Goal: Task Accomplishment & Management: Manage account settings

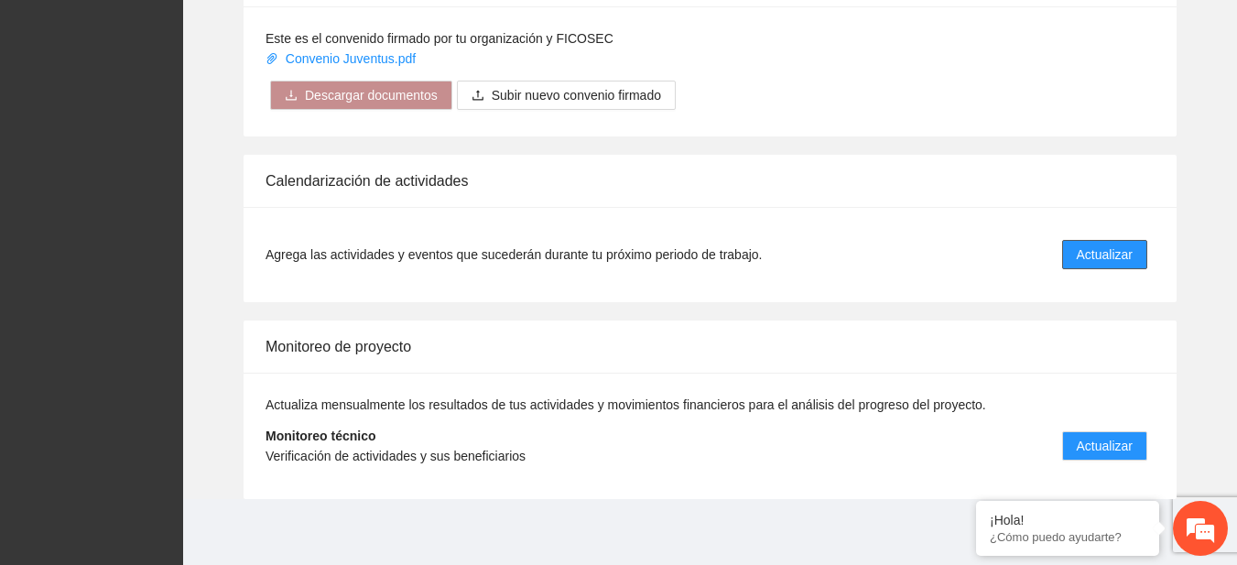
click at [1123, 264] on span "Actualizar" at bounding box center [1105, 254] width 56 height 20
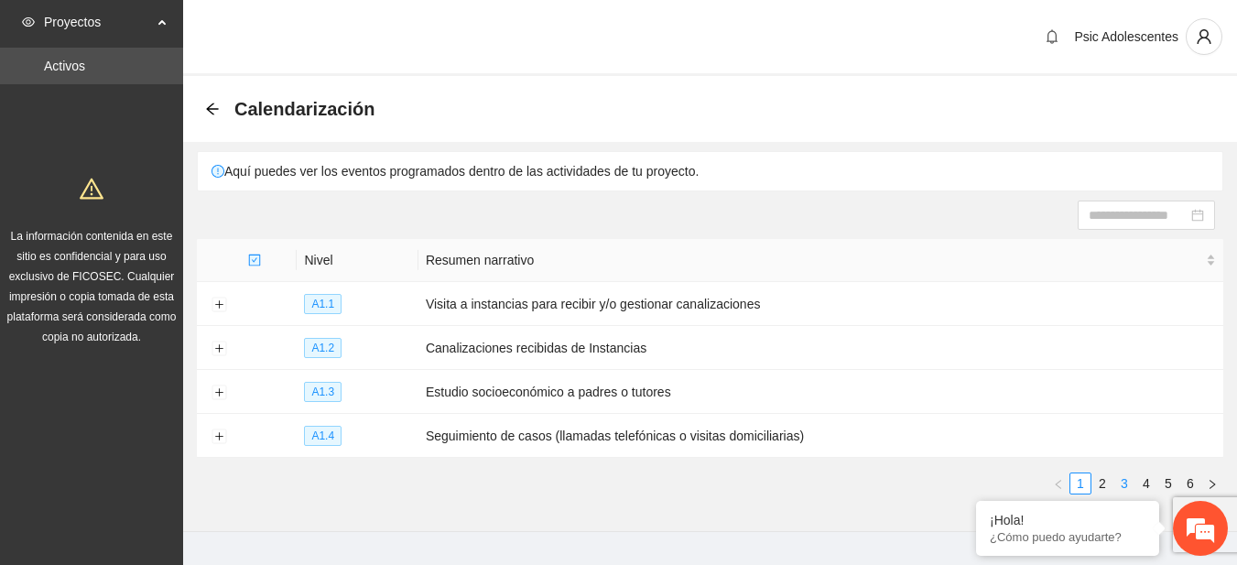
click at [1116, 480] on link "3" at bounding box center [1124, 483] width 20 height 20
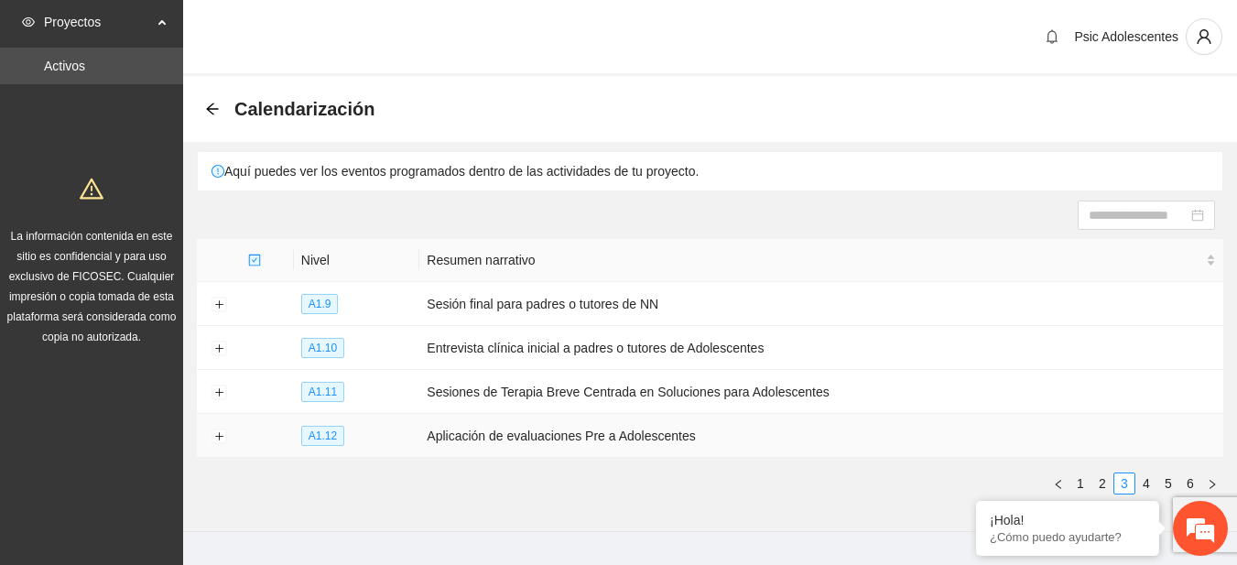
click at [211, 431] on td at bounding box center [219, 436] width 44 height 44
click at [222, 432] on button "Expand row" at bounding box center [219, 436] width 15 height 15
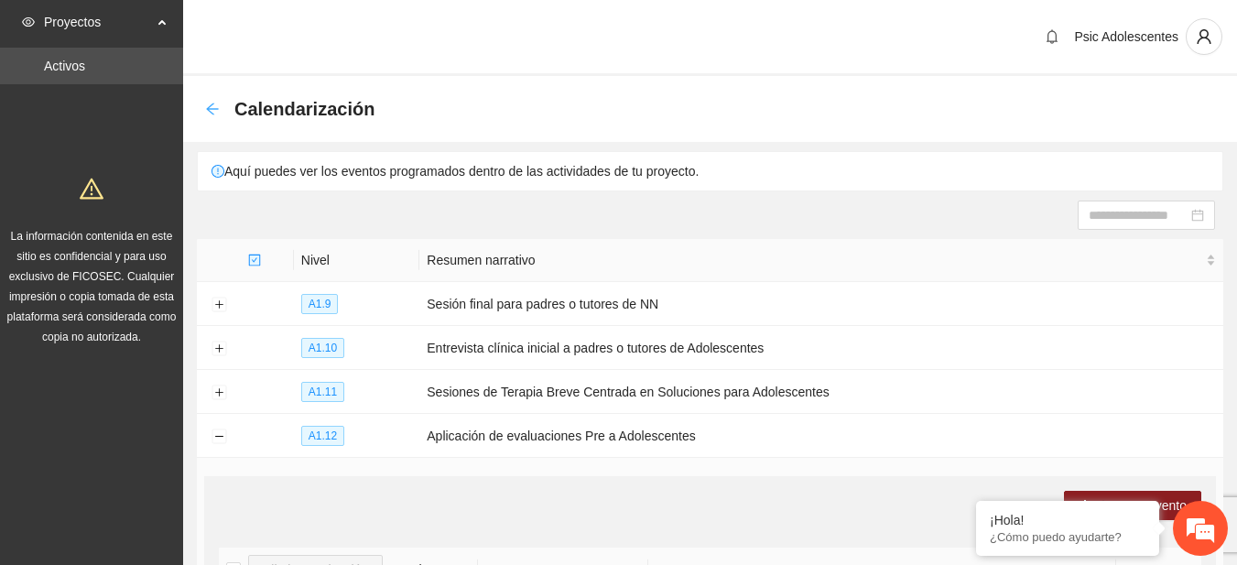
click at [213, 105] on icon "arrow-left" at bounding box center [212, 109] width 15 height 15
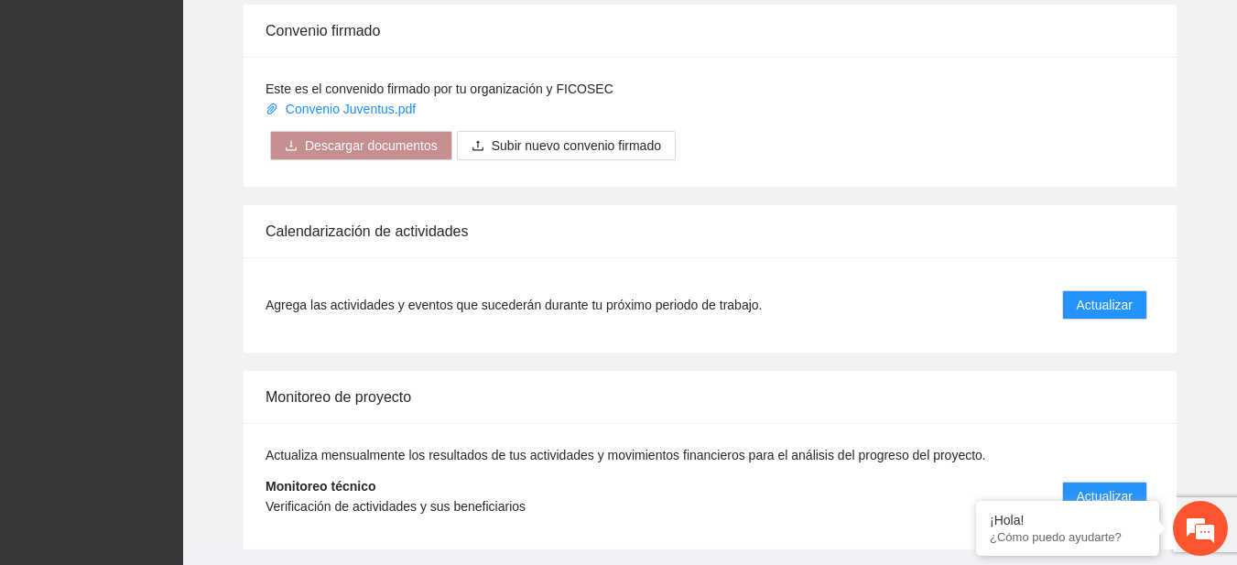
scroll to position [1519, 0]
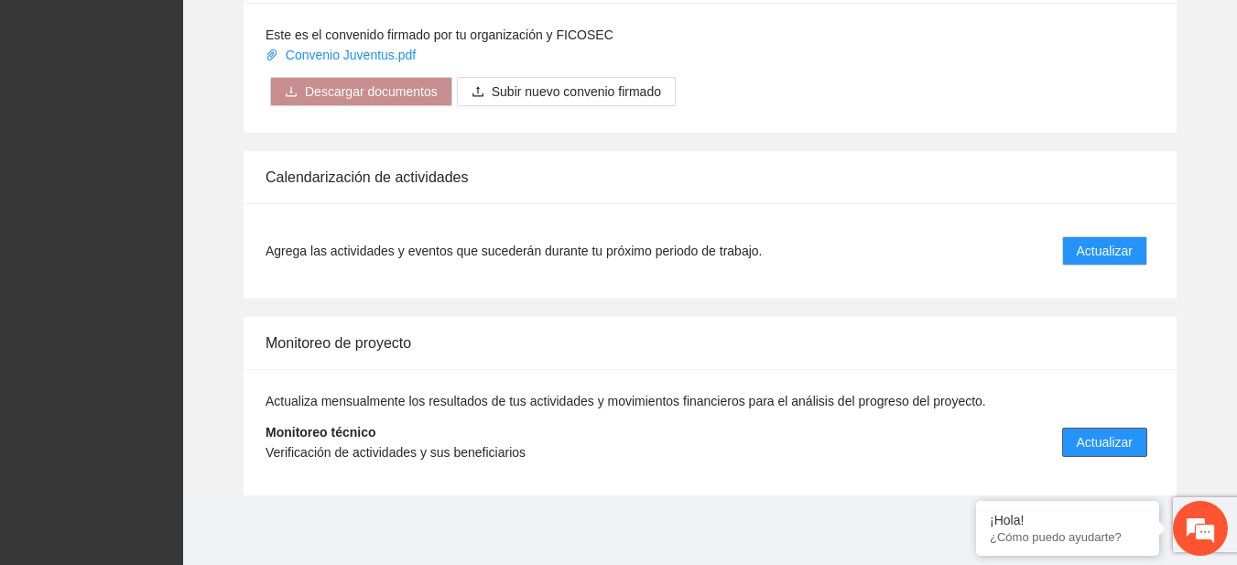
click at [1096, 444] on span "Actualizar" at bounding box center [1105, 442] width 56 height 20
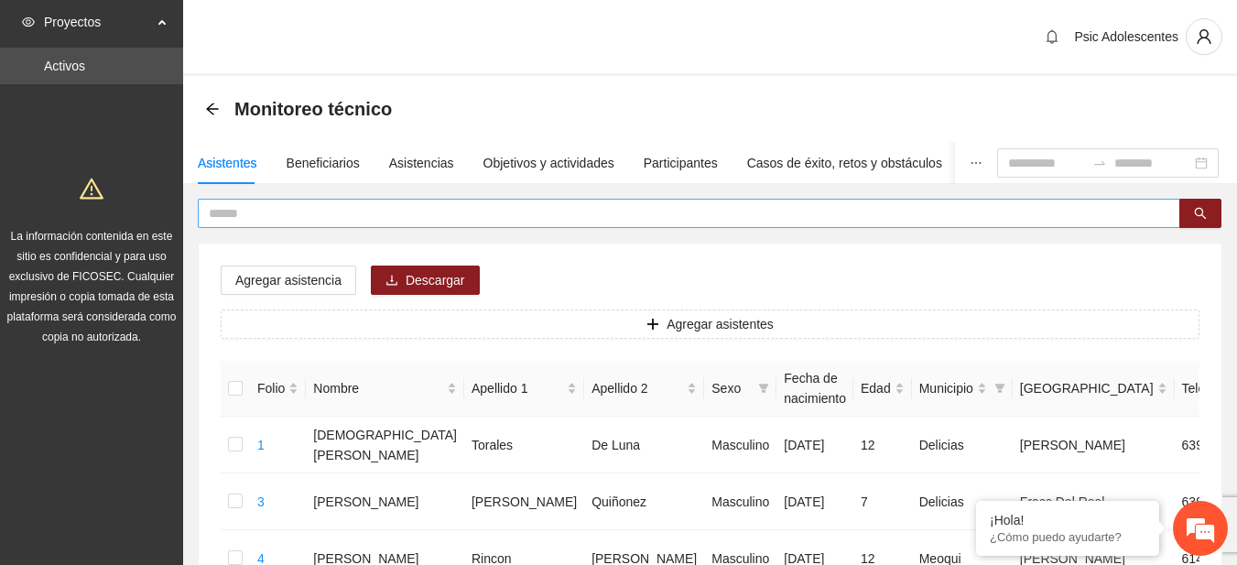
click at [292, 211] on input "text" at bounding box center [682, 213] width 946 height 20
type input "**********"
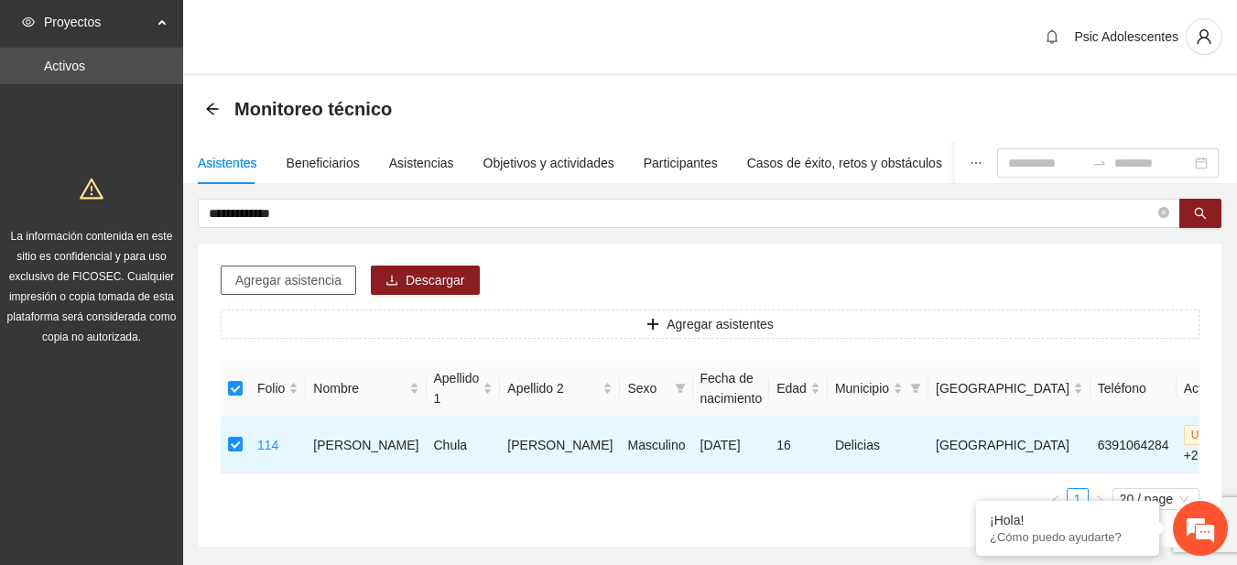
click at [312, 270] on span "Agregar asistencia" at bounding box center [288, 280] width 106 height 20
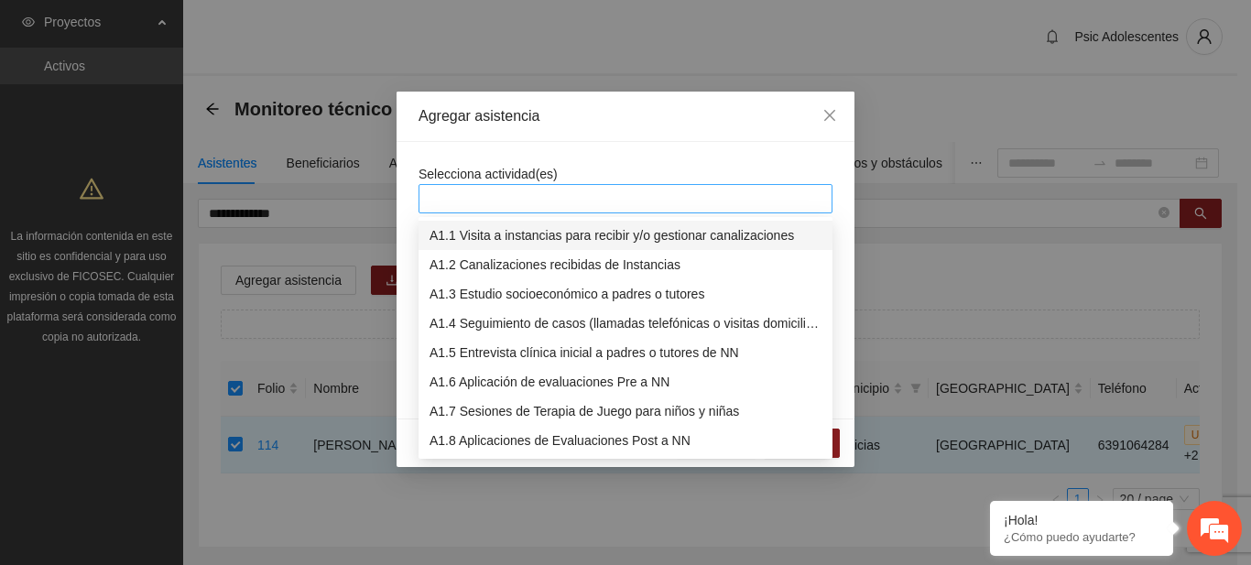
click at [486, 200] on div at bounding box center [625, 199] width 405 height 22
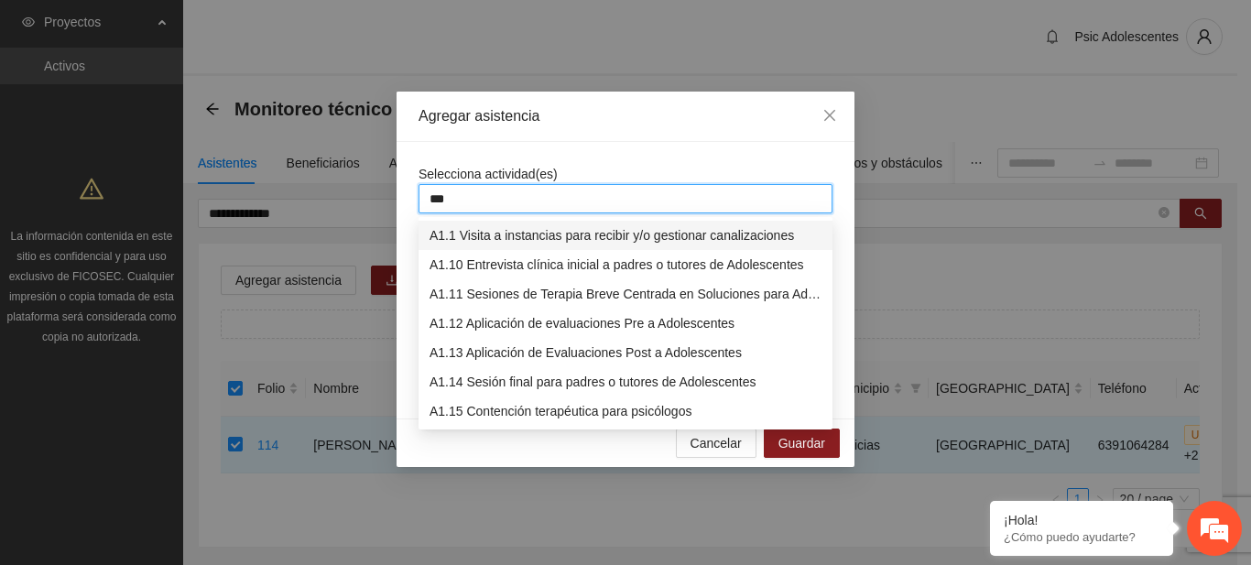
type input "****"
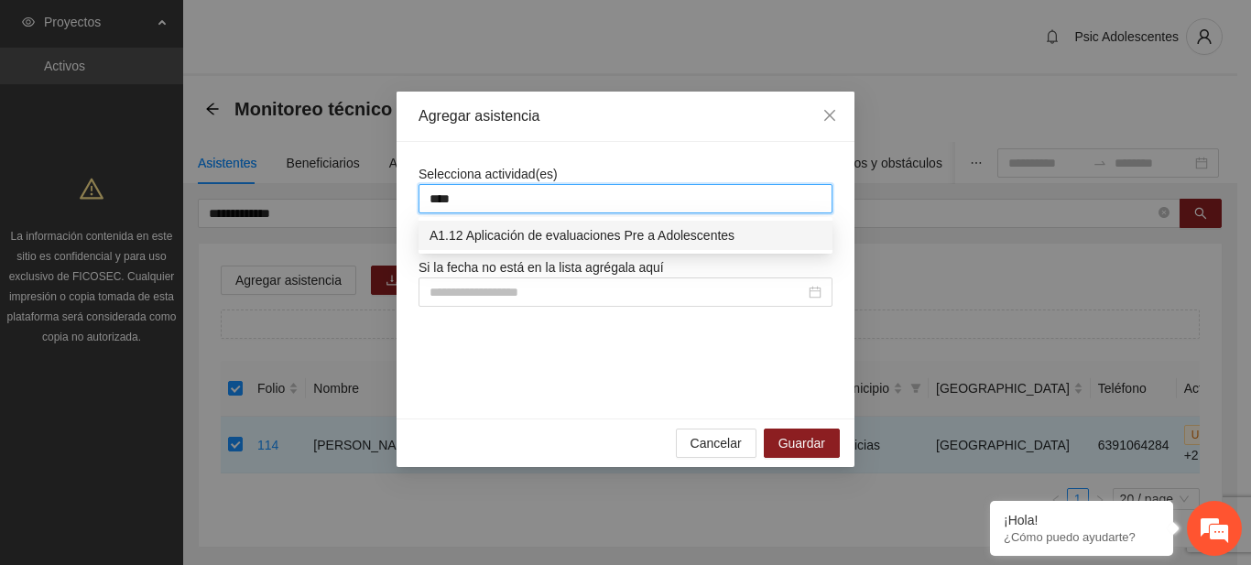
click at [507, 242] on div "A1.12 Aplicación de evaluaciones Pre a Adolescentes" at bounding box center [625, 235] width 392 height 20
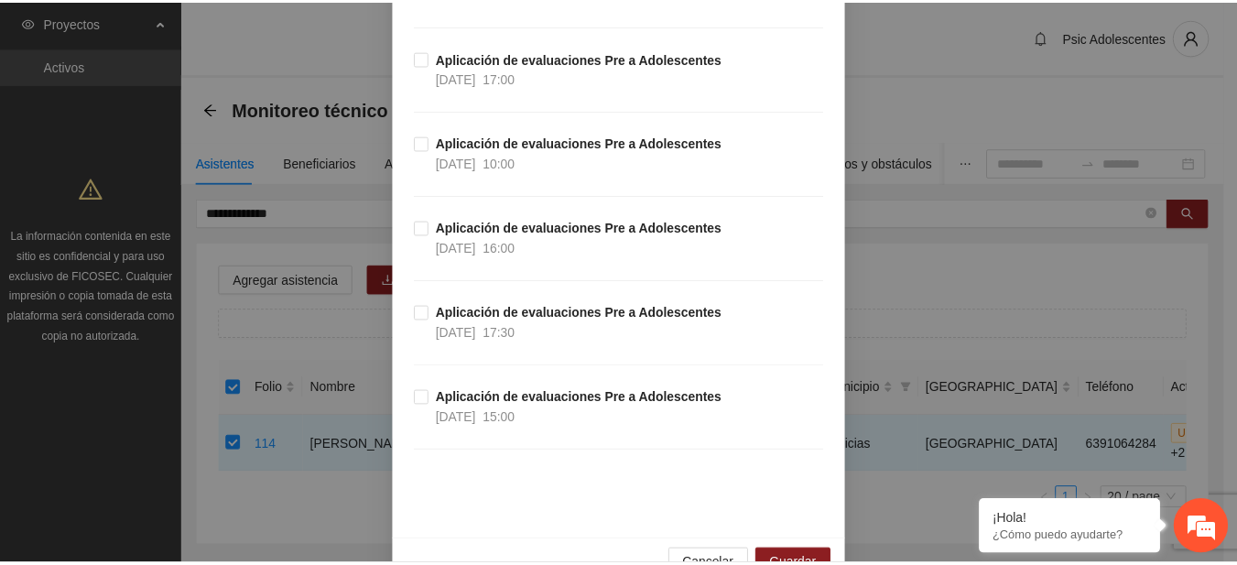
scroll to position [775, 0]
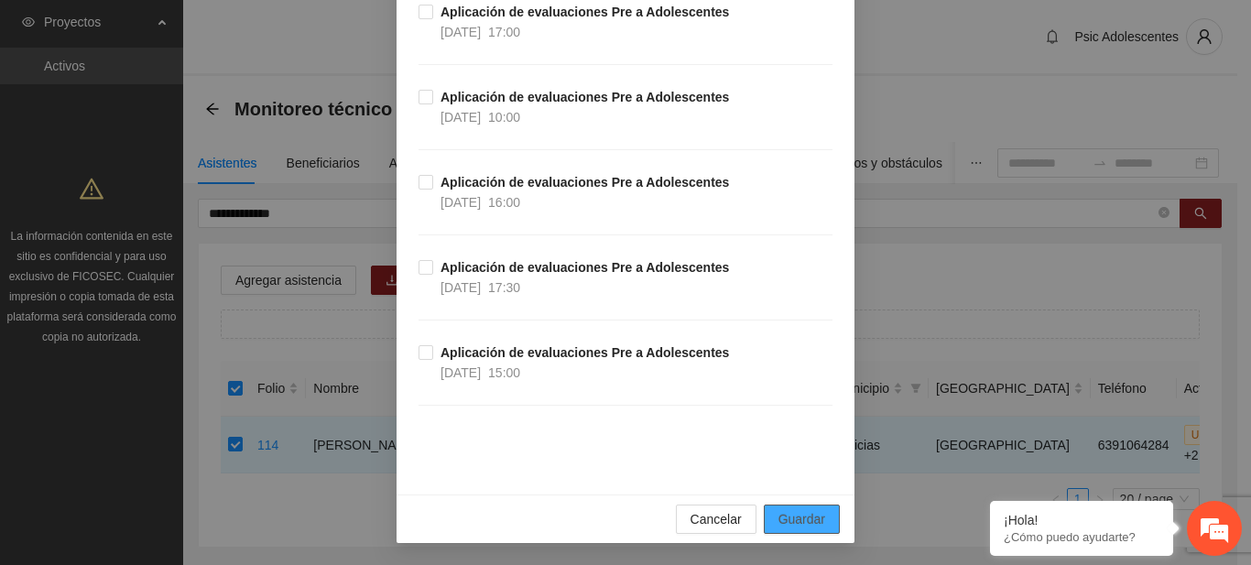
click at [764, 512] on button "Guardar" at bounding box center [802, 519] width 76 height 29
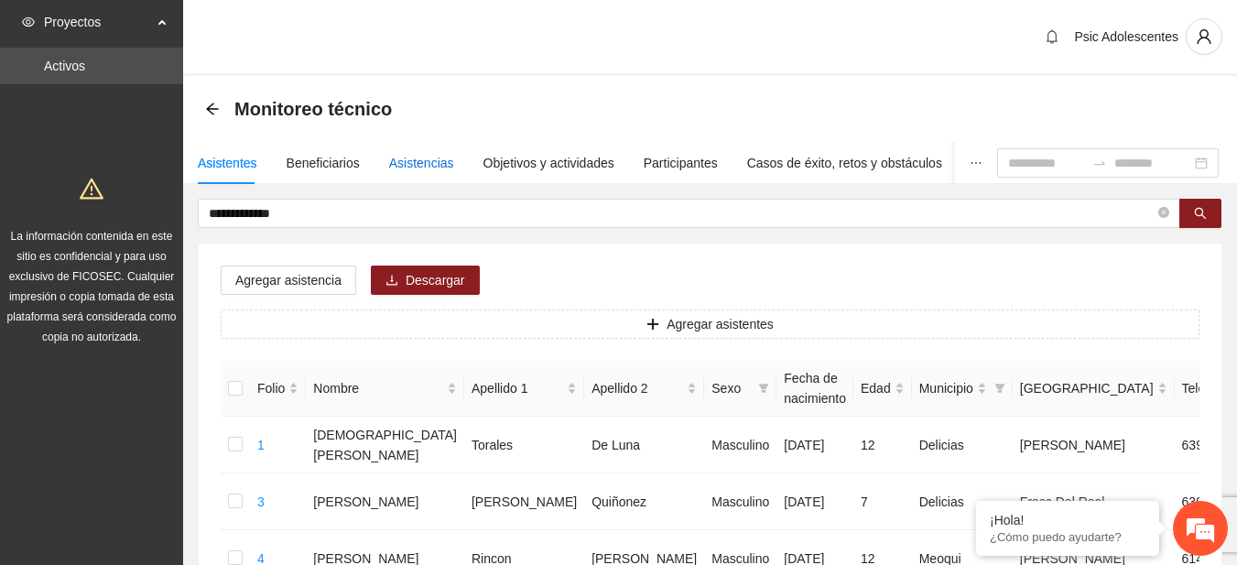
click at [389, 168] on div "Asistencias" at bounding box center [421, 163] width 65 height 20
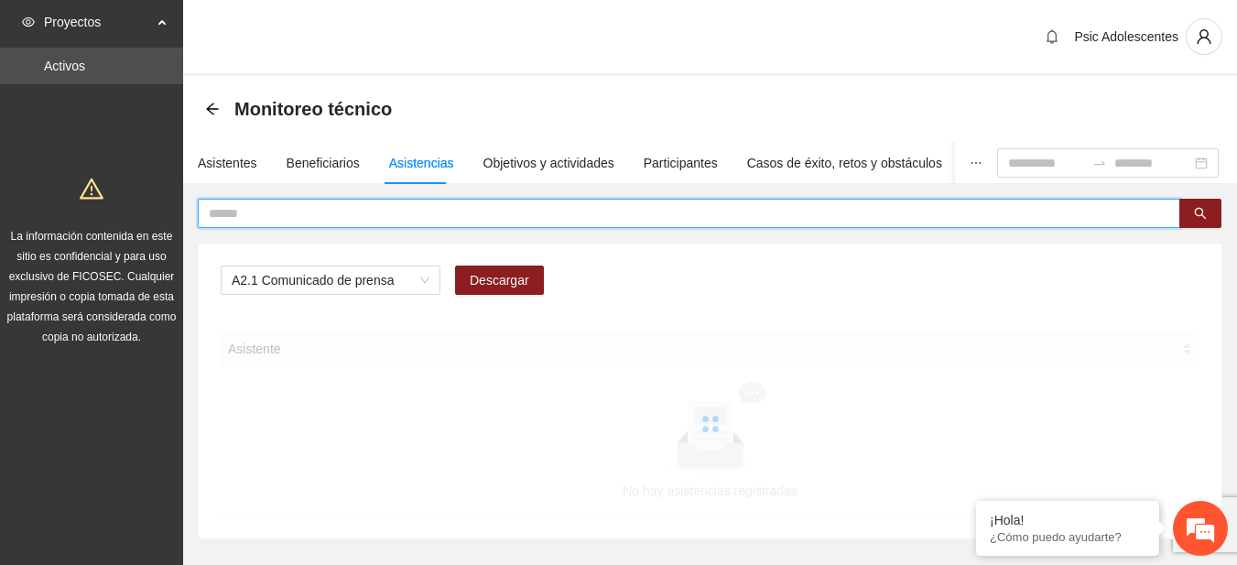
click at [429, 214] on input "text" at bounding box center [682, 213] width 946 height 20
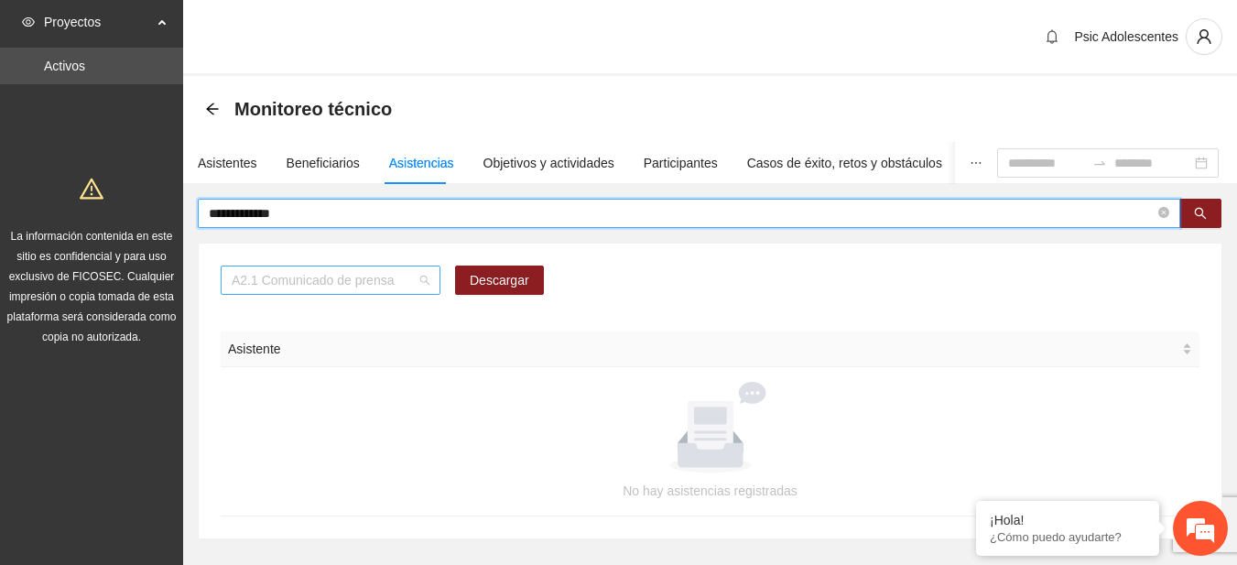
click at [421, 275] on span "A2.1 Comunicado de prensa" at bounding box center [331, 279] width 198 height 27
type input "**********"
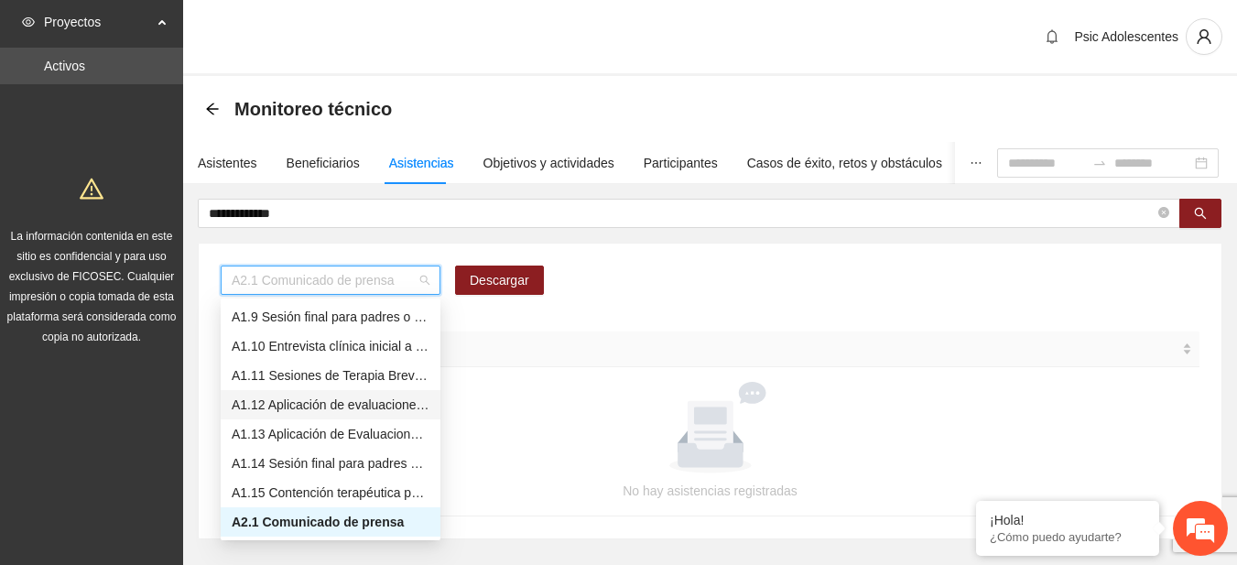
click at [303, 398] on div "A1.12 Aplicación de evaluaciones Pre a Adolescentes" at bounding box center [331, 405] width 198 height 20
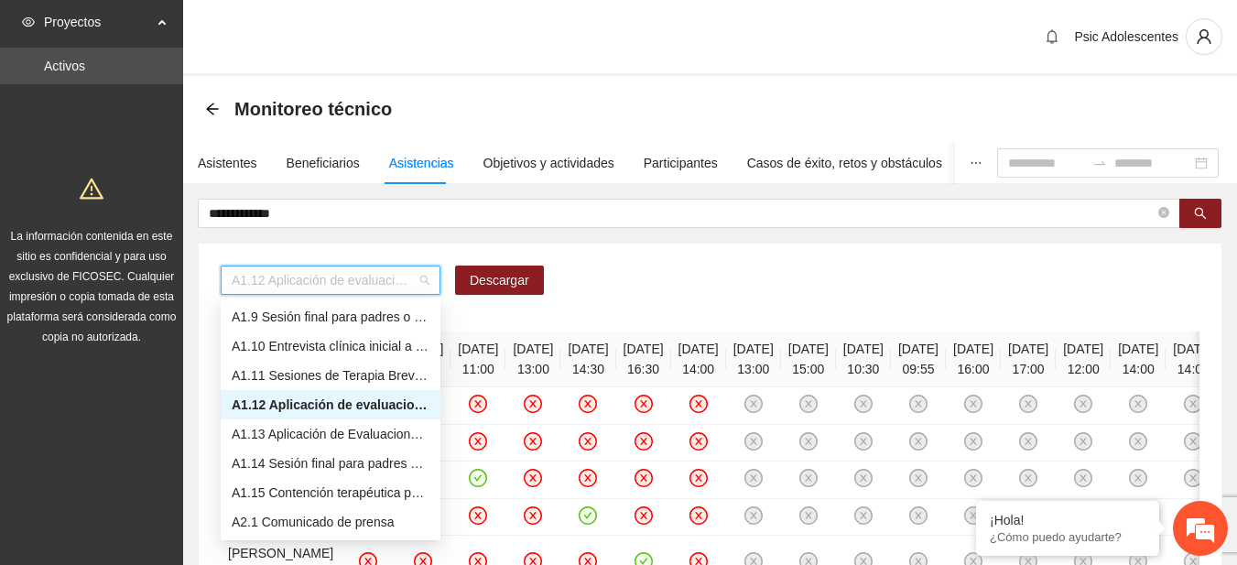
click at [376, 402] on div "A1.12 Aplicación de evaluaciones Pre a Adolescentes" at bounding box center [331, 405] width 198 height 20
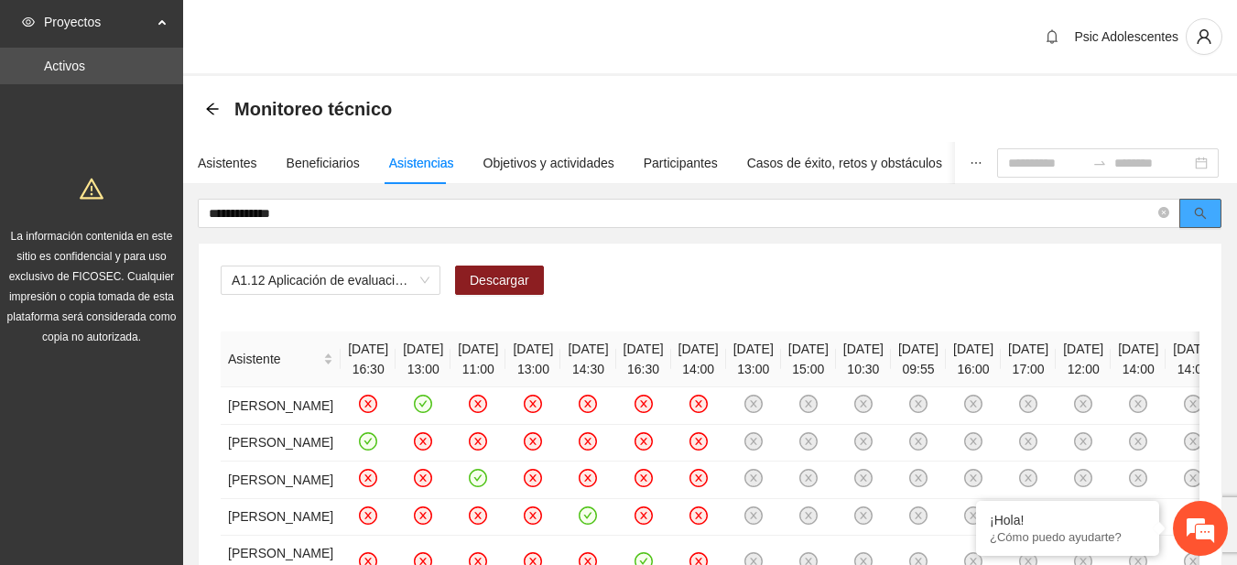
click at [1199, 205] on button "button" at bounding box center [1200, 213] width 42 height 29
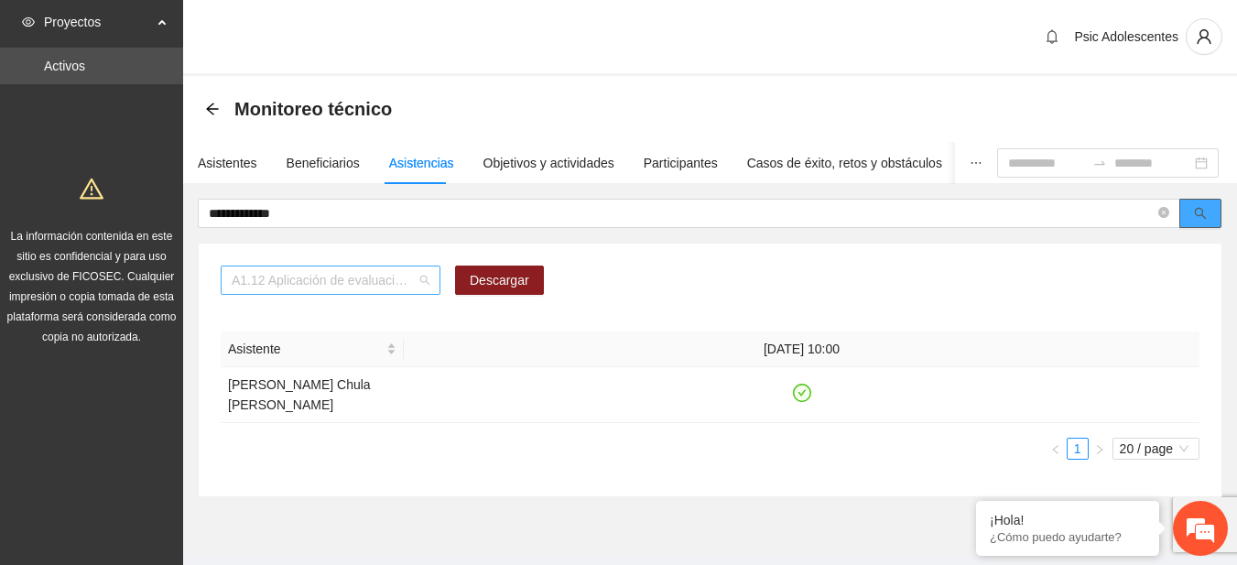
click at [432, 273] on div "A1.12 Aplicación de evaluaciones Pre a Adolescentes" at bounding box center [331, 280] width 220 height 29
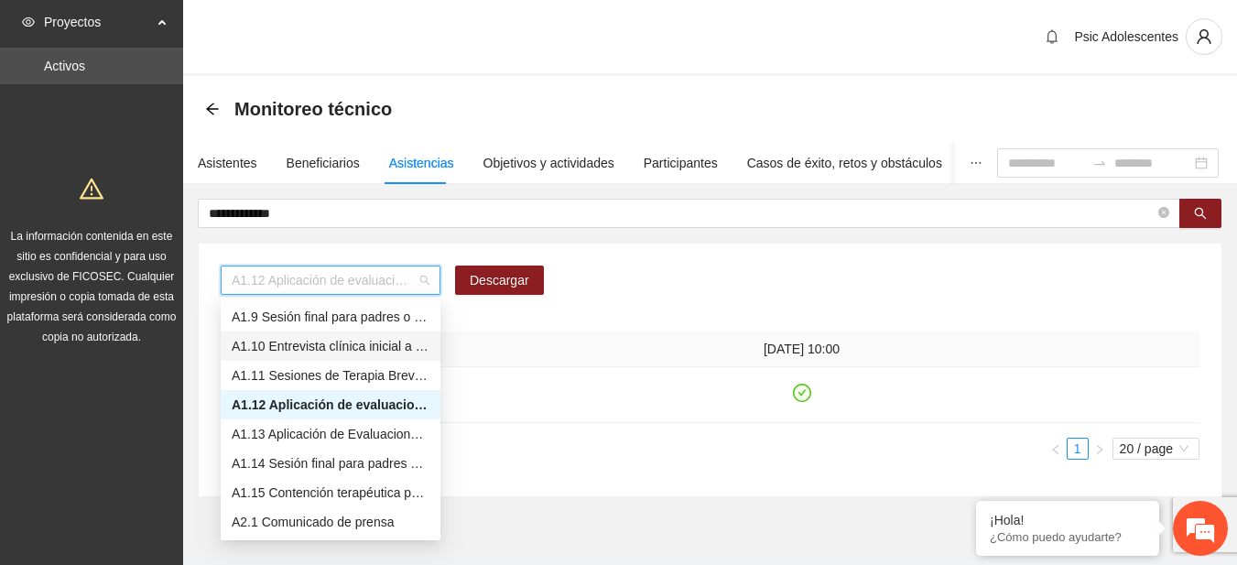
click at [258, 340] on div "A1.10 Entrevista clínica inicial a padres o tutores de Adolescentes" at bounding box center [331, 346] width 198 height 20
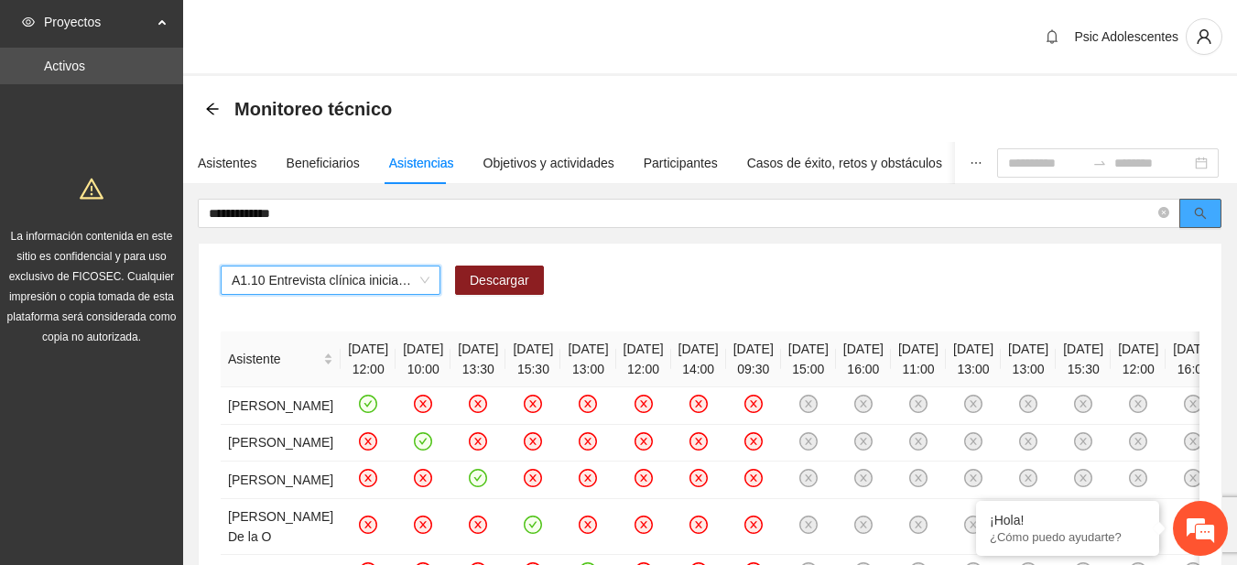
click at [1199, 223] on button "button" at bounding box center [1200, 213] width 42 height 29
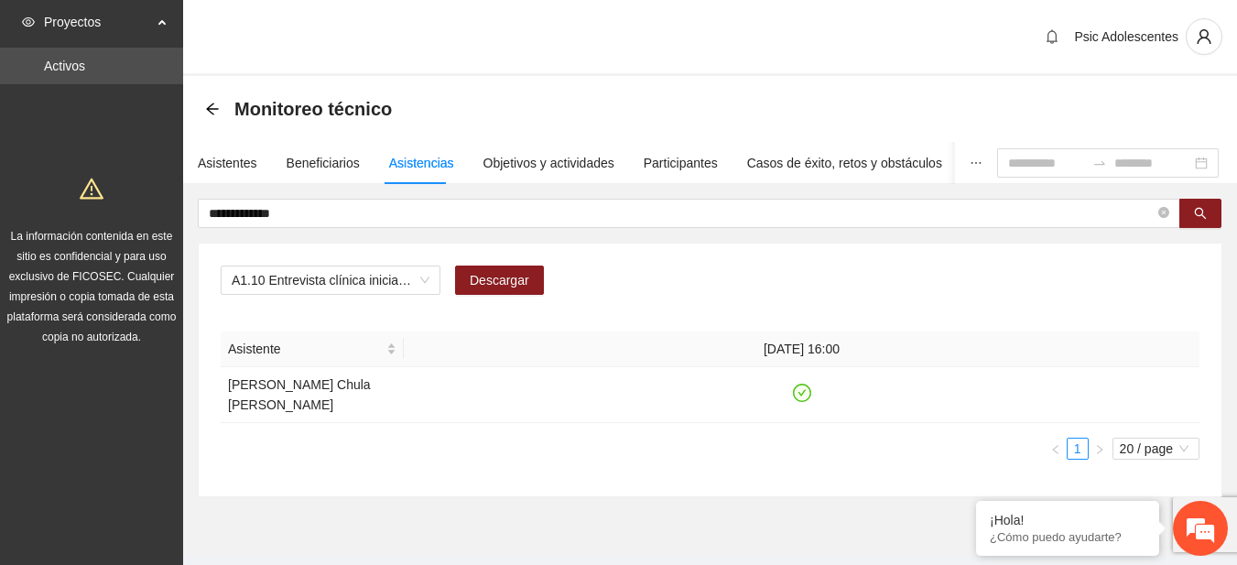
click at [839, 277] on div "A1.10 Entrevista clínica inicial a padres o tutores de Adolescentes Descargar" at bounding box center [710, 288] width 979 height 44
click at [209, 108] on icon "arrow-left" at bounding box center [212, 109] width 12 height 12
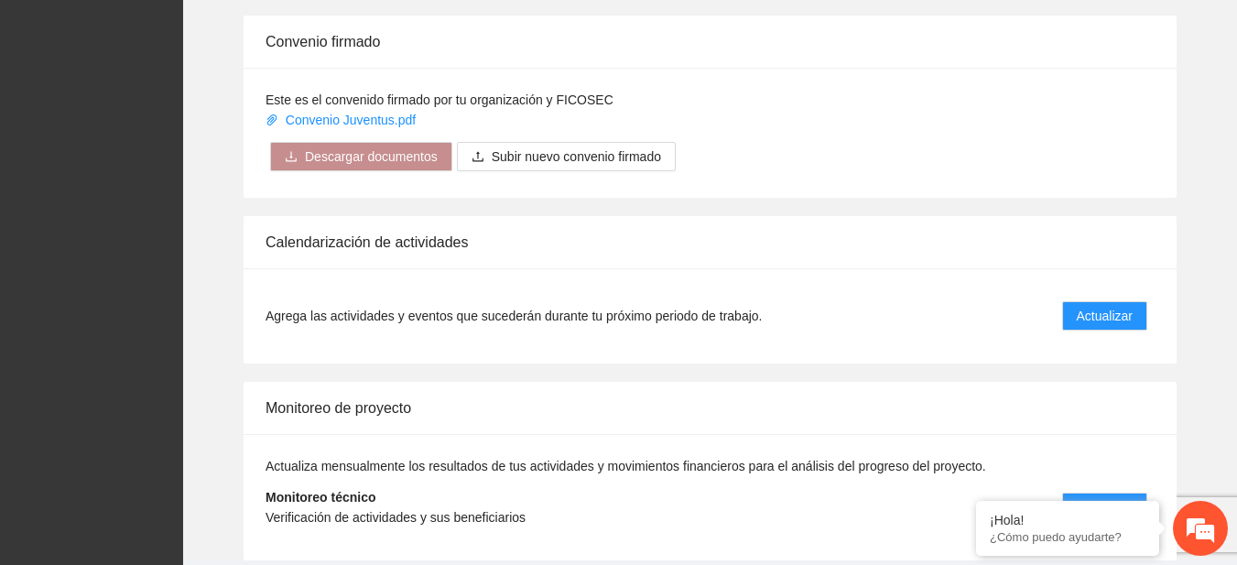
scroll to position [1519, 0]
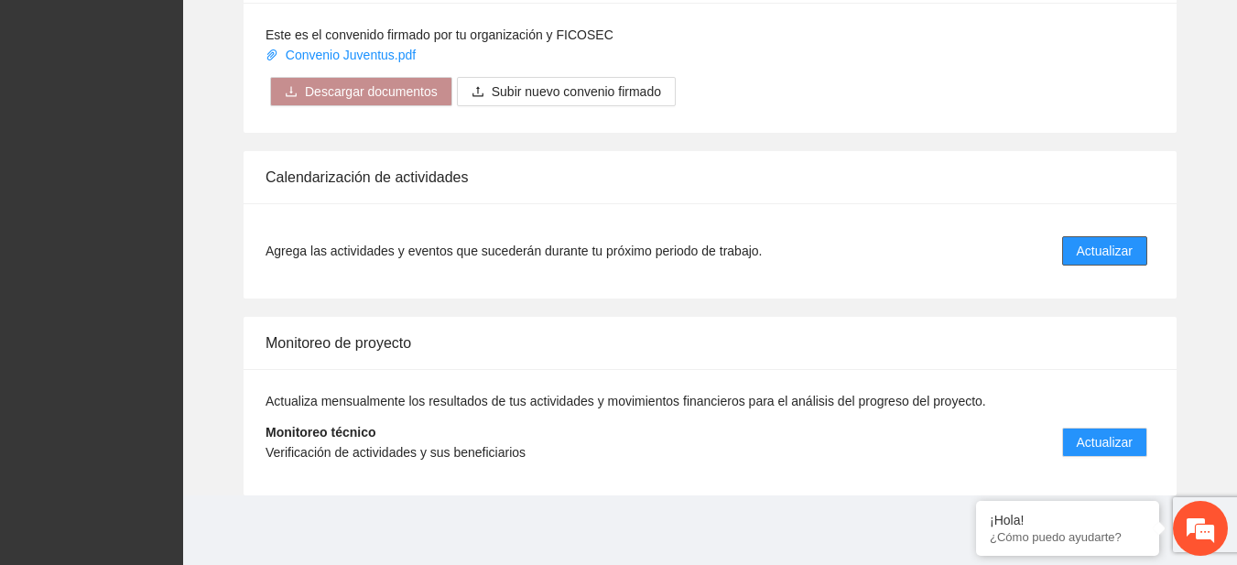
click at [1099, 246] on span "Actualizar" at bounding box center [1105, 251] width 56 height 20
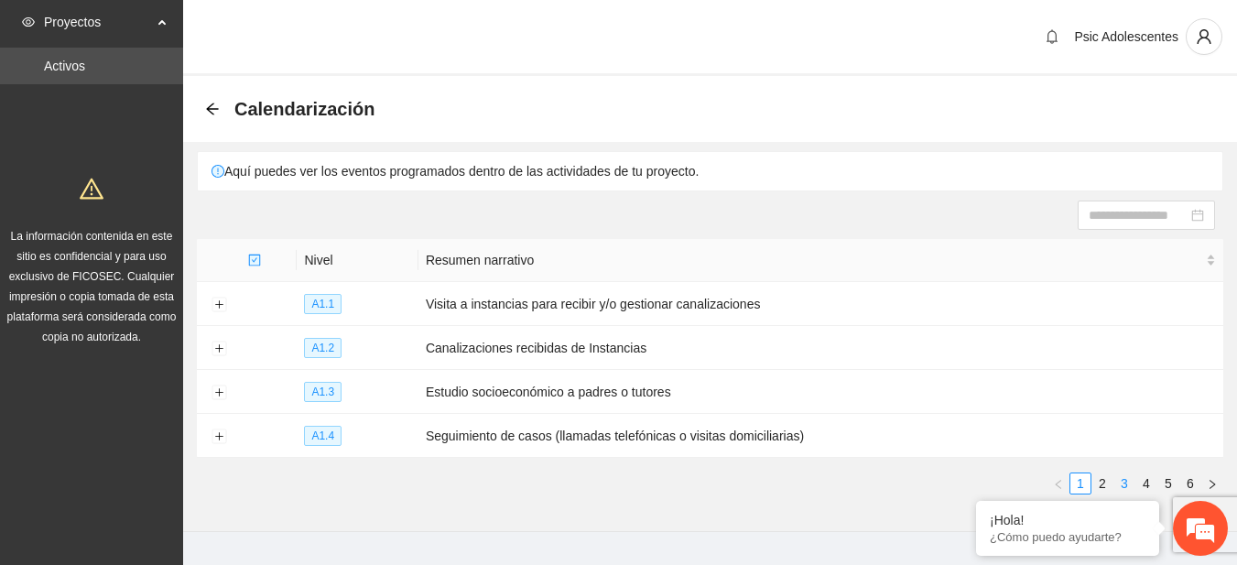
click at [1130, 475] on link "3" at bounding box center [1124, 483] width 20 height 20
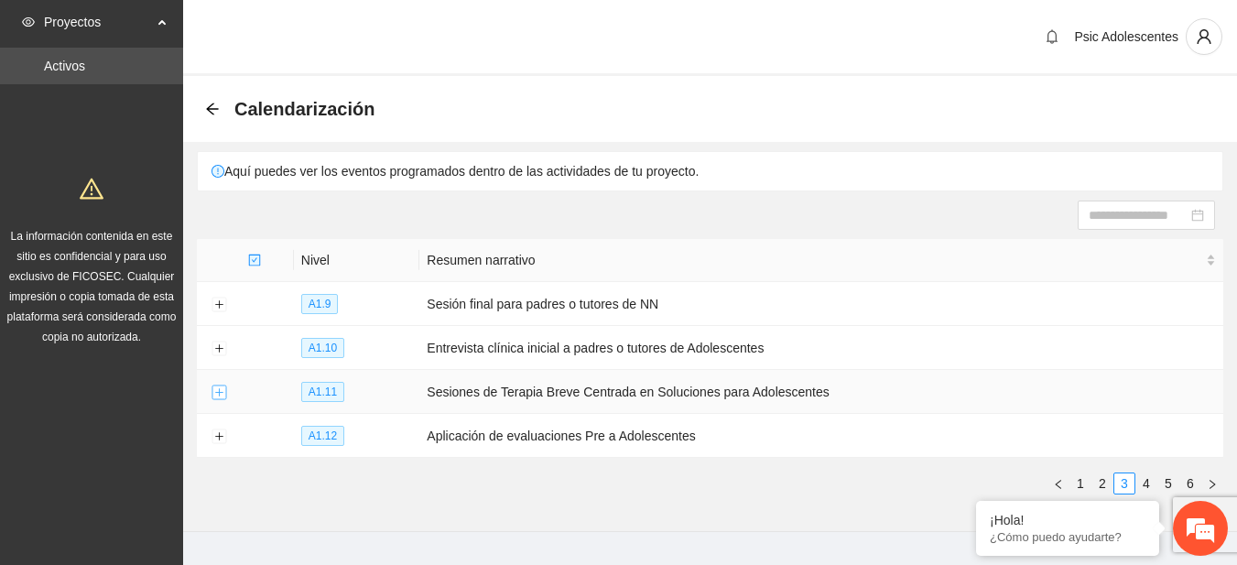
click at [222, 386] on button "Expand row" at bounding box center [219, 392] width 15 height 15
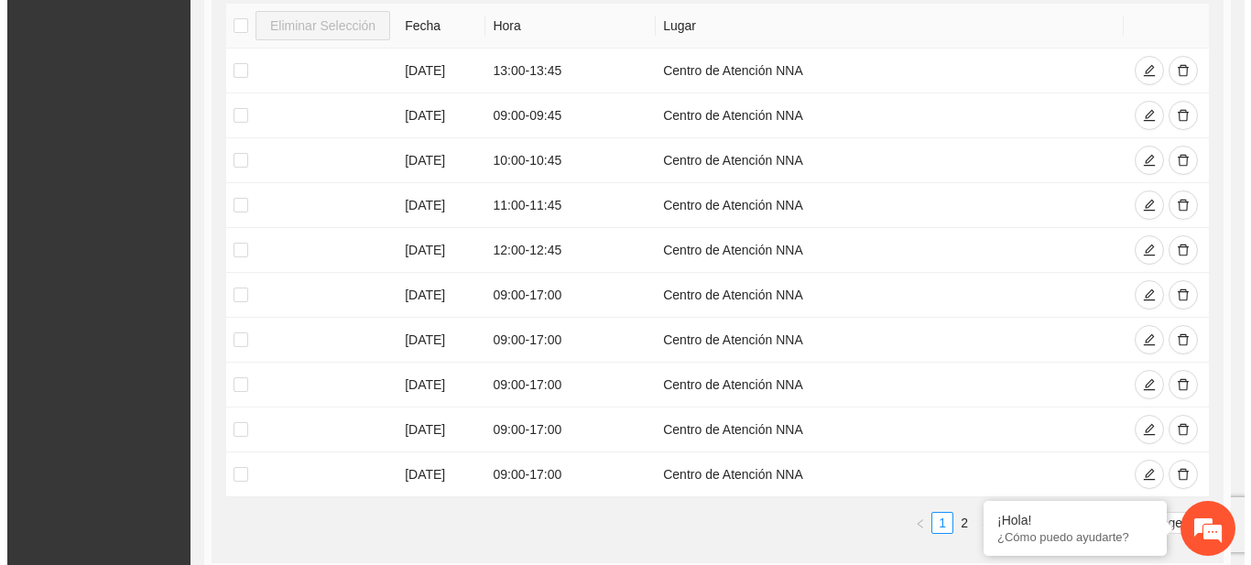
scroll to position [526, 0]
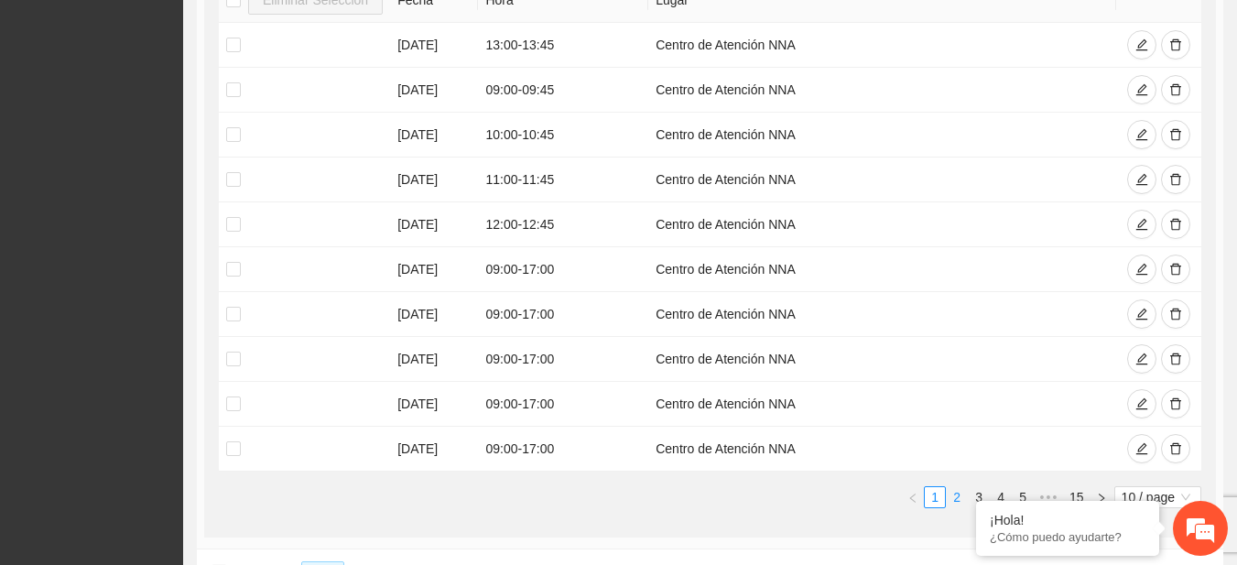
click at [951, 496] on link "2" at bounding box center [957, 497] width 20 height 20
click at [934, 496] on link "1" at bounding box center [935, 497] width 20 height 20
click at [1141, 83] on icon "edit" at bounding box center [1141, 89] width 13 height 13
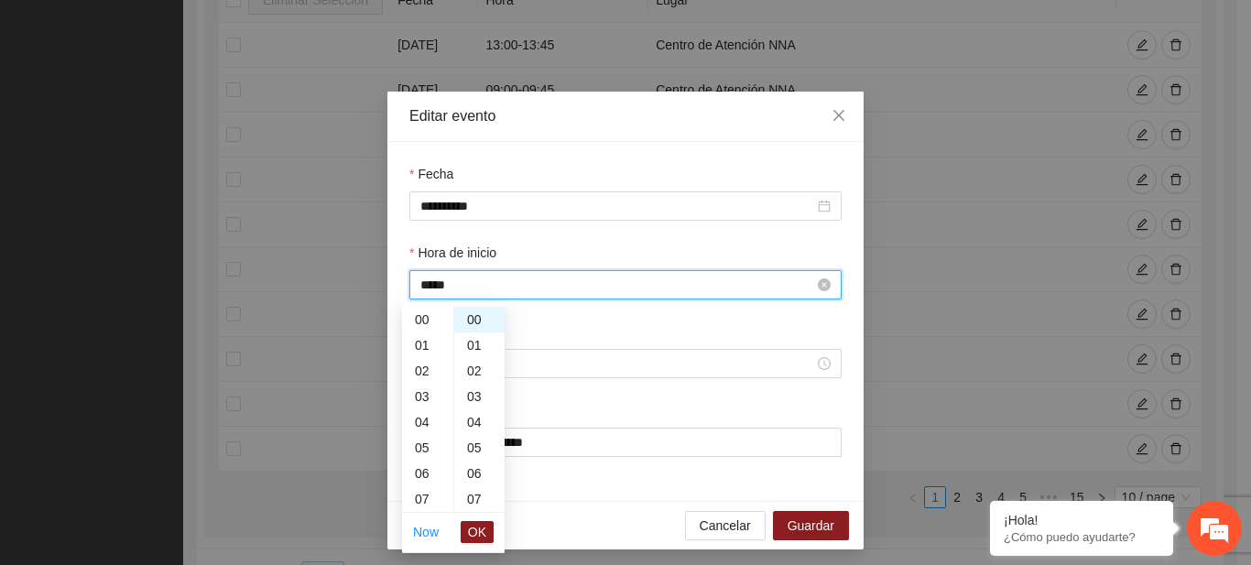
scroll to position [231, 0]
drag, startPoint x: 472, startPoint y: 282, endPoint x: 404, endPoint y: 289, distance: 69.1
click at [409, 289] on div "*****" at bounding box center [625, 284] width 432 height 29
type input "*"
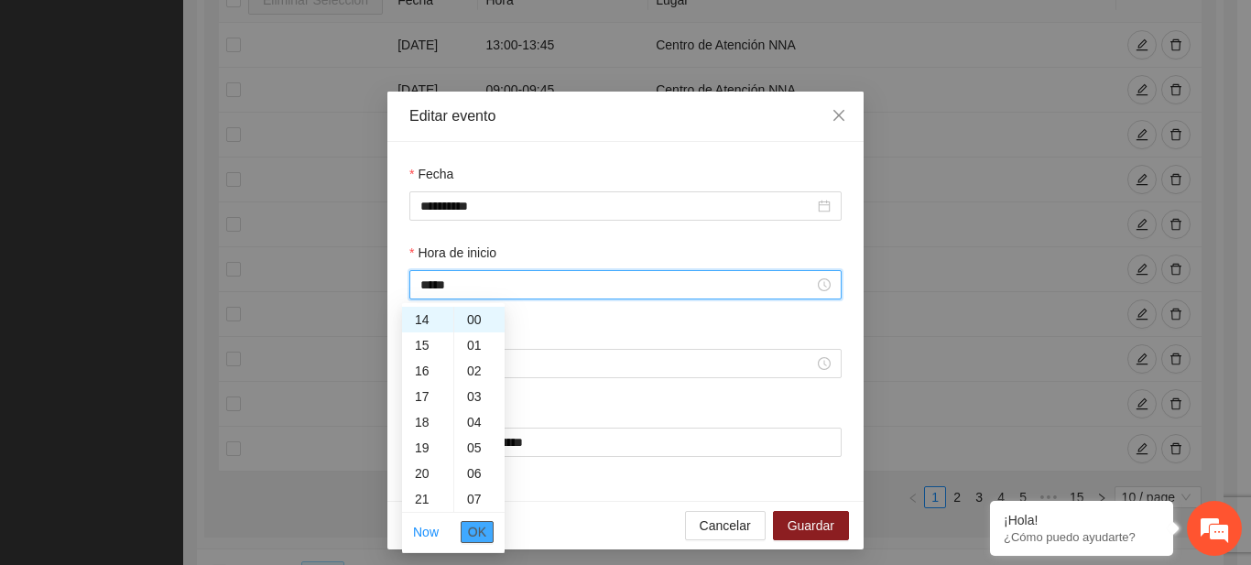
click at [479, 530] on span "OK" at bounding box center [477, 532] width 18 height 20
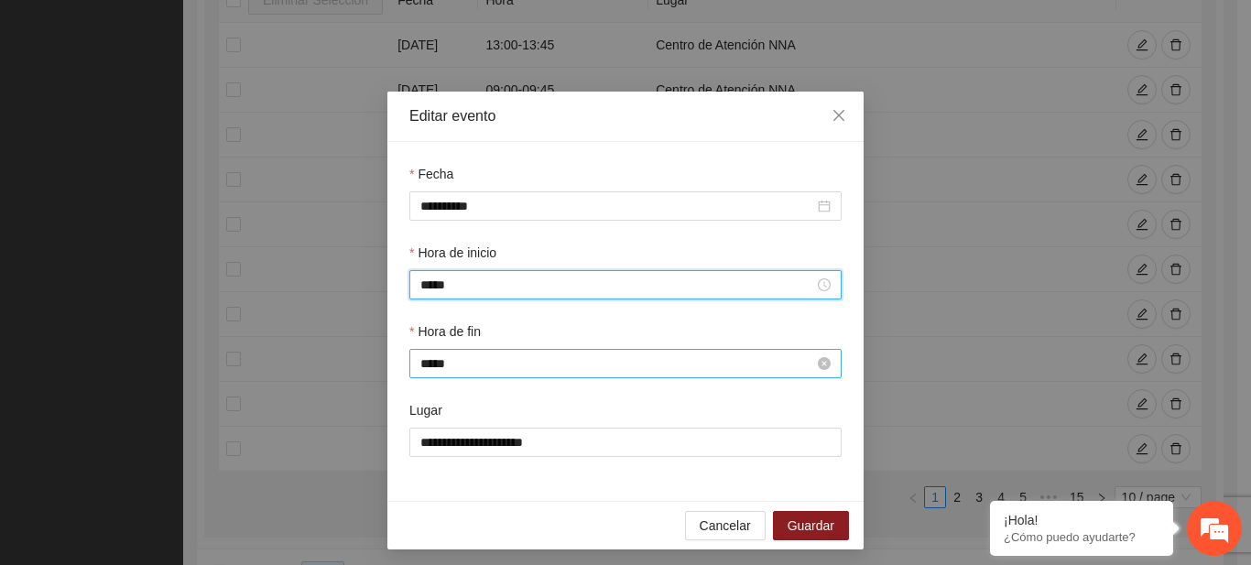
type input "*****"
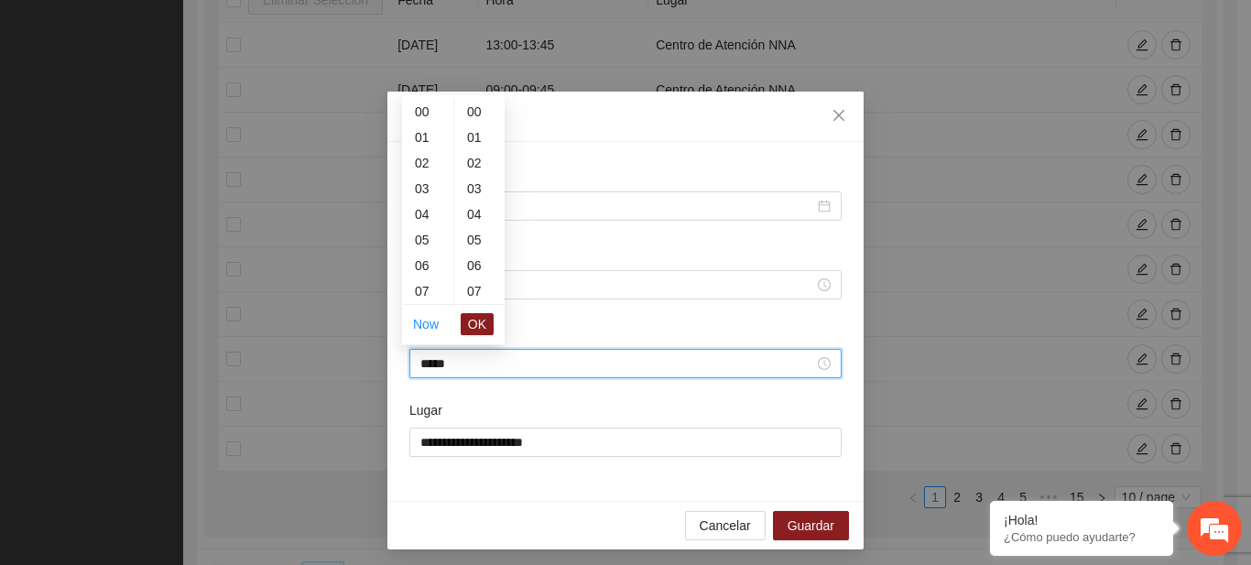
scroll to position [1154, 0]
drag, startPoint x: 451, startPoint y: 364, endPoint x: 404, endPoint y: 364, distance: 47.6
click at [409, 364] on div "*****" at bounding box center [625, 363] width 432 height 29
click at [482, 325] on span "OK" at bounding box center [477, 324] width 18 height 20
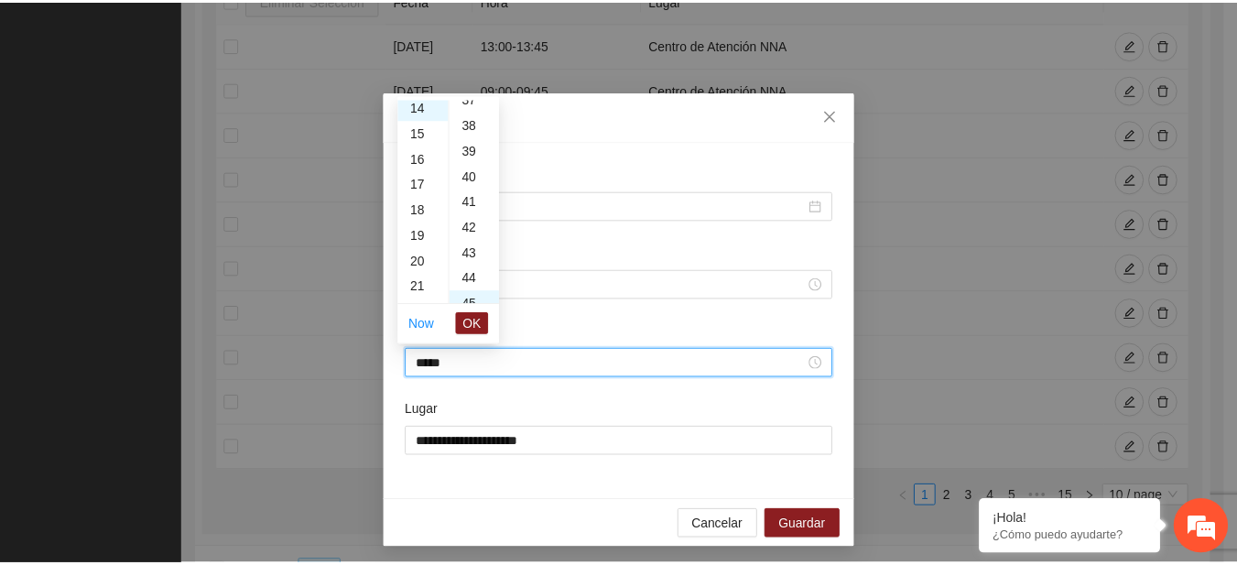
scroll to position [1154, 0]
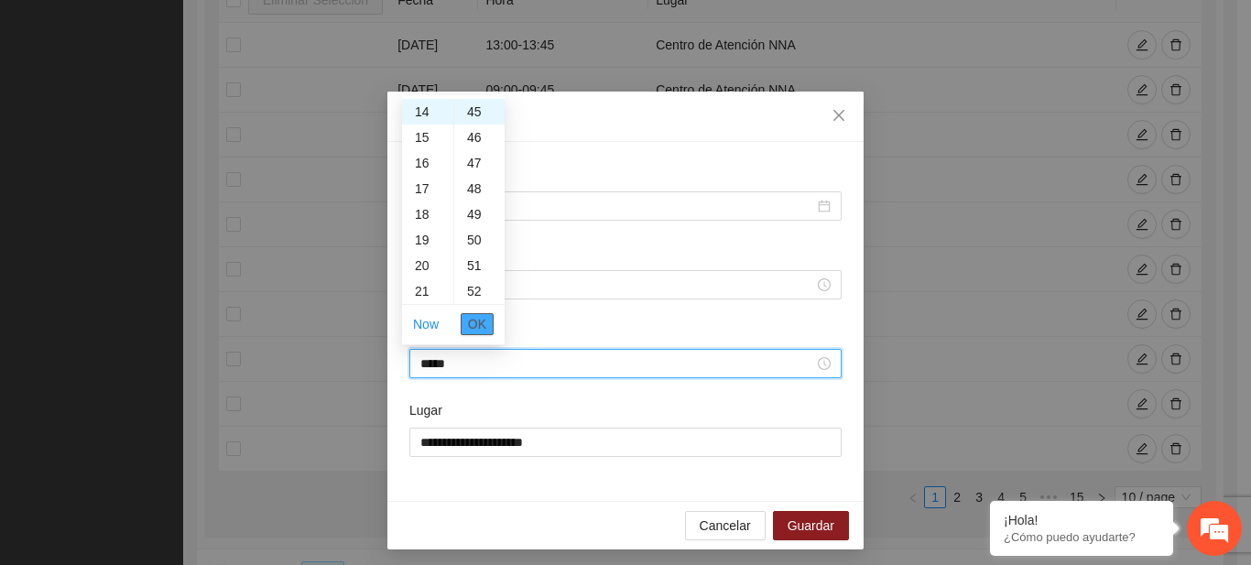
click at [472, 325] on span "OK" at bounding box center [477, 324] width 18 height 20
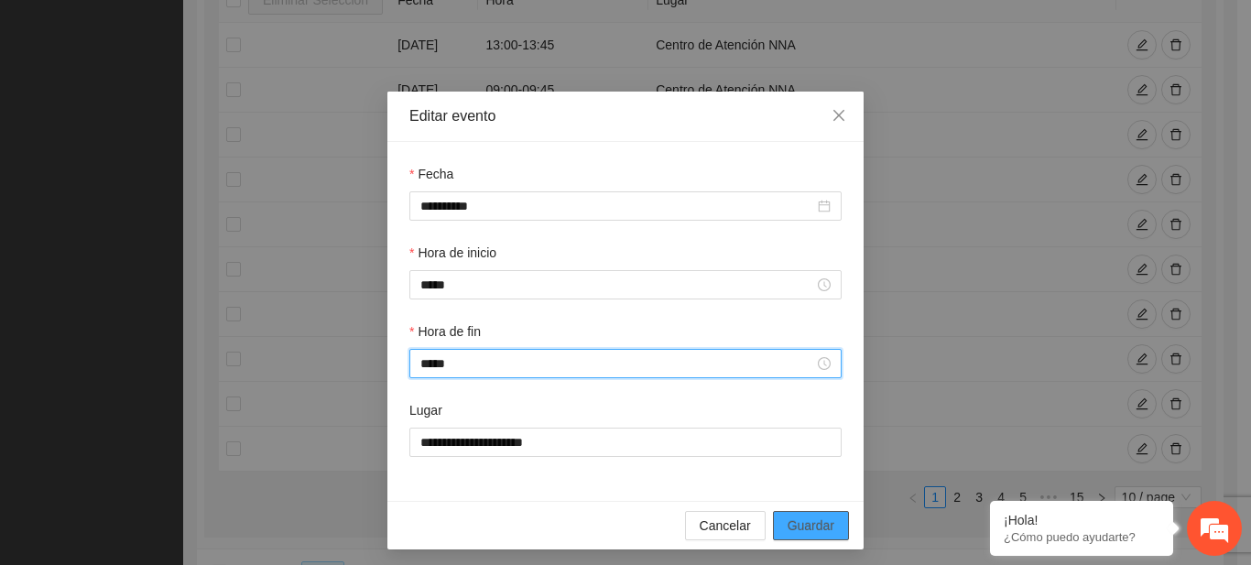
type input "*****"
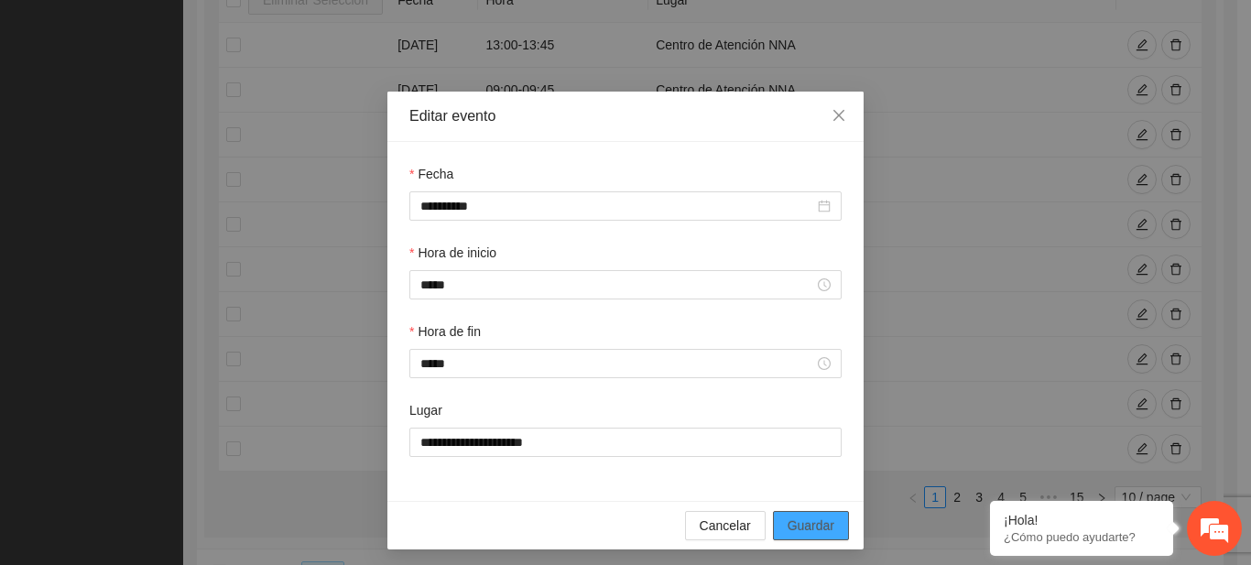
click at [818, 527] on span "Guardar" at bounding box center [810, 525] width 47 height 20
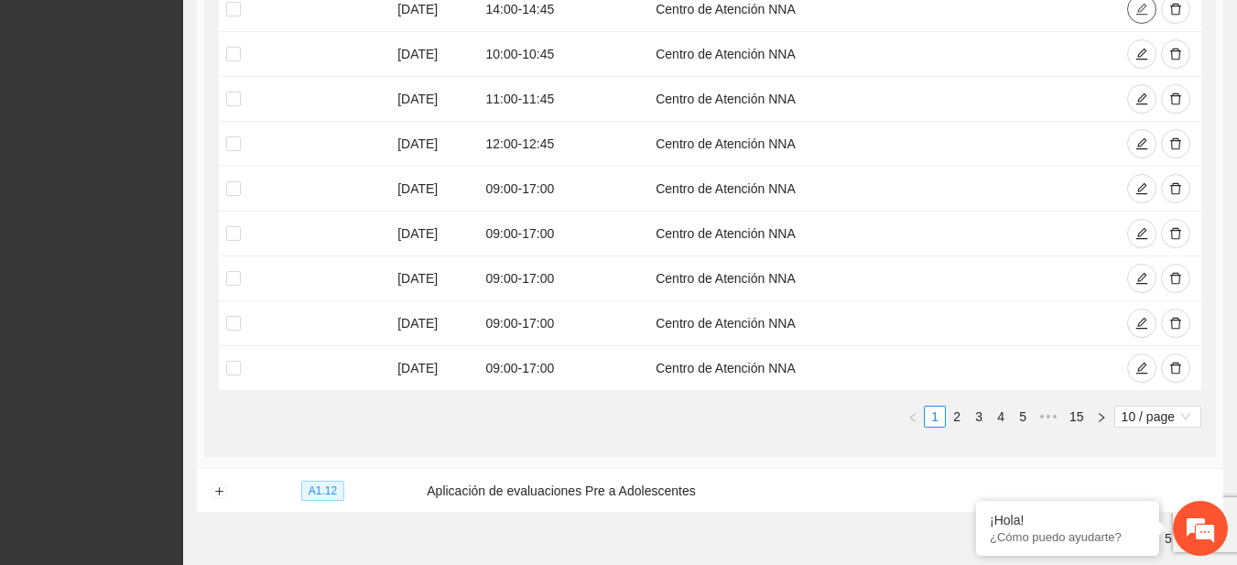
scroll to position [698, 0]
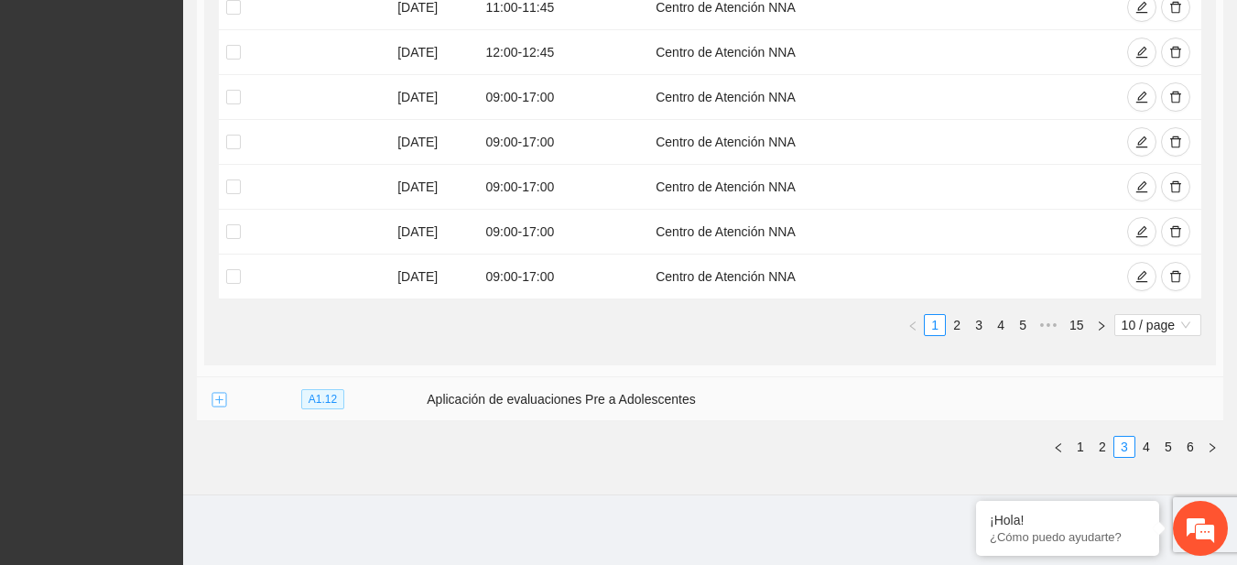
click at [218, 399] on button "Expand row" at bounding box center [219, 400] width 15 height 15
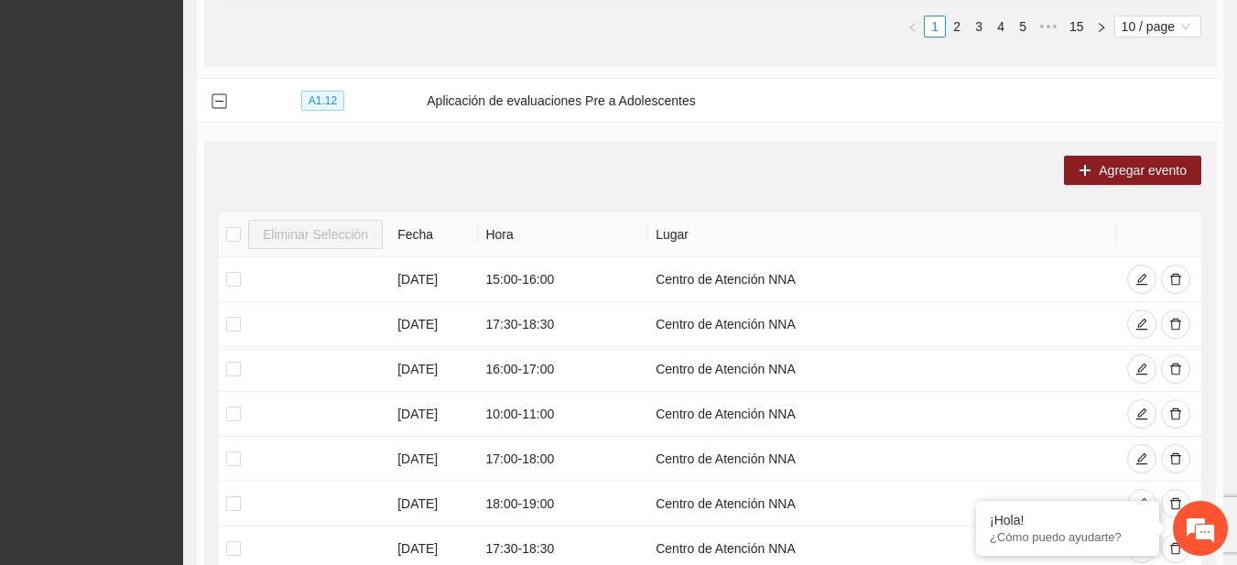
scroll to position [1359, 0]
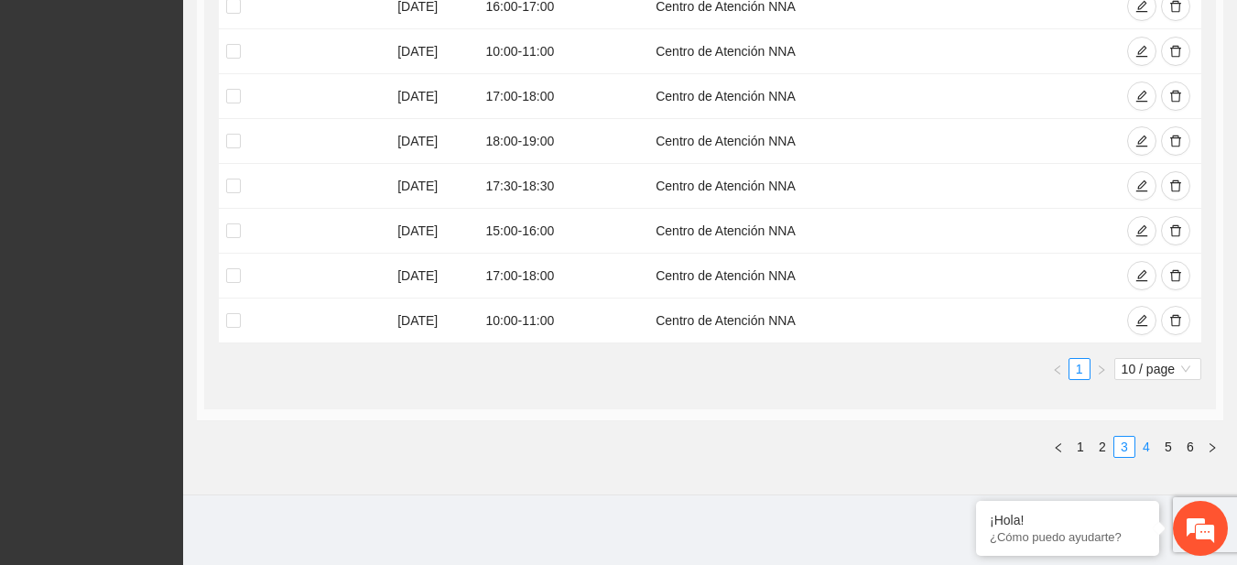
click at [1154, 449] on link "4" at bounding box center [1146, 447] width 20 height 20
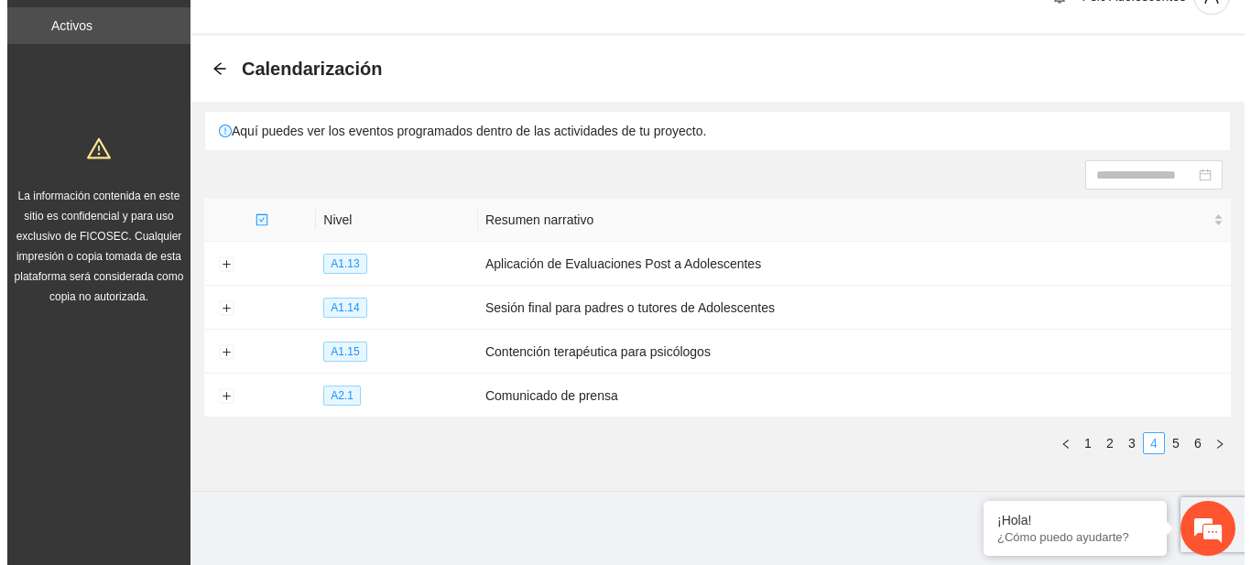
scroll to position [37, 0]
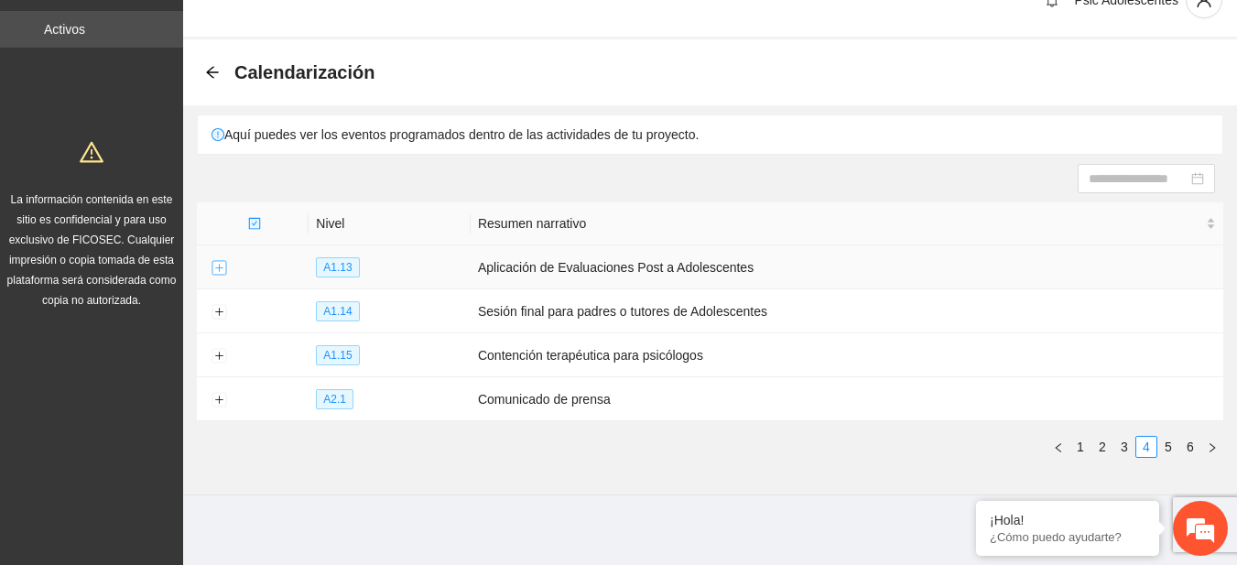
click at [219, 265] on button "Expand row" at bounding box center [219, 268] width 15 height 15
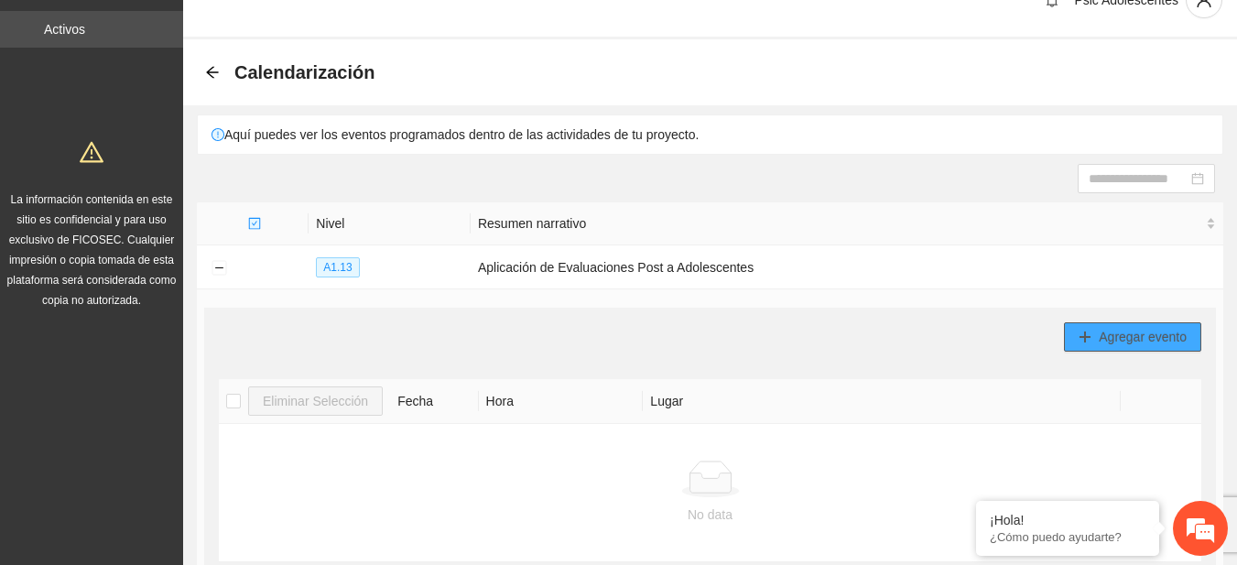
click at [1078, 339] on button "Agregar evento" at bounding box center [1132, 336] width 137 height 29
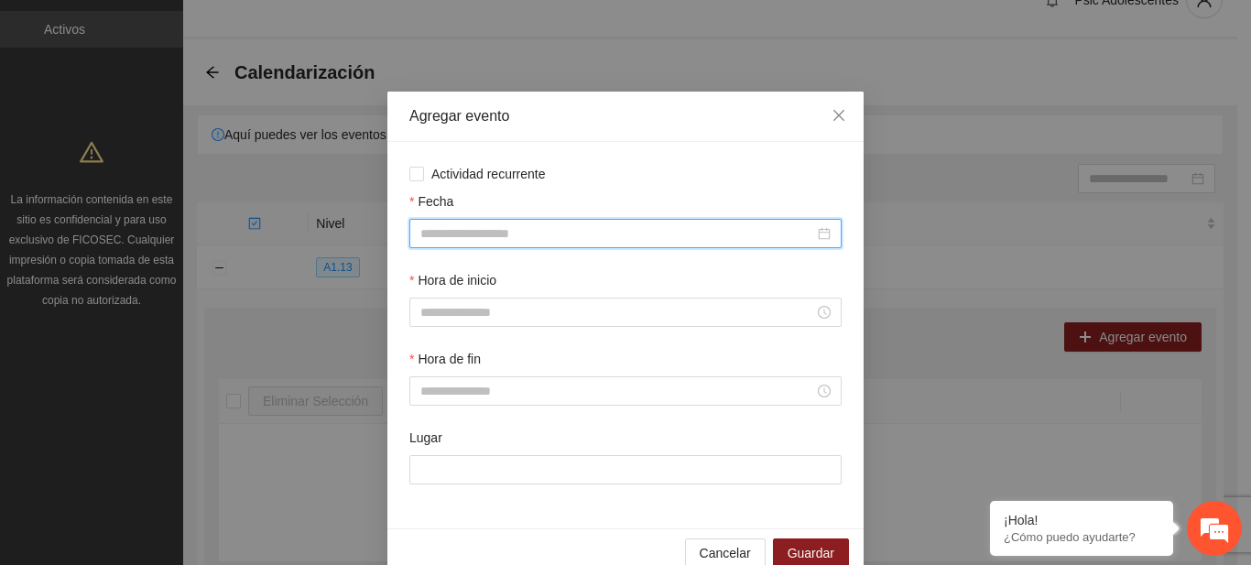
click at [526, 235] on input "Fecha" at bounding box center [617, 233] width 394 height 20
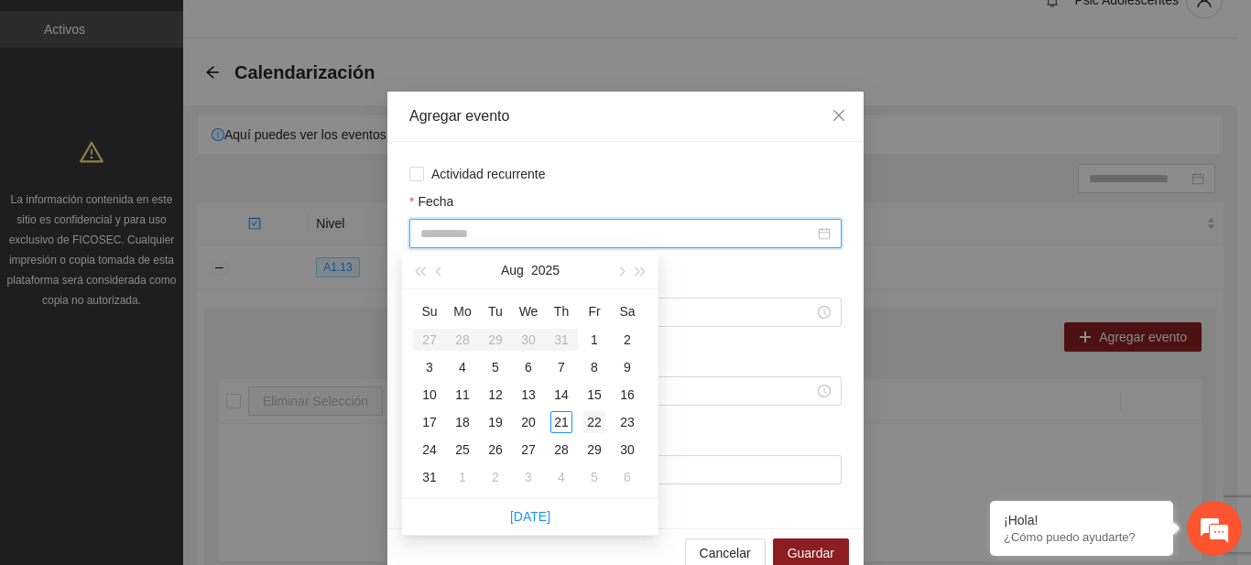
type input "**********"
click at [583, 418] on div "22" at bounding box center [594, 422] width 22 height 22
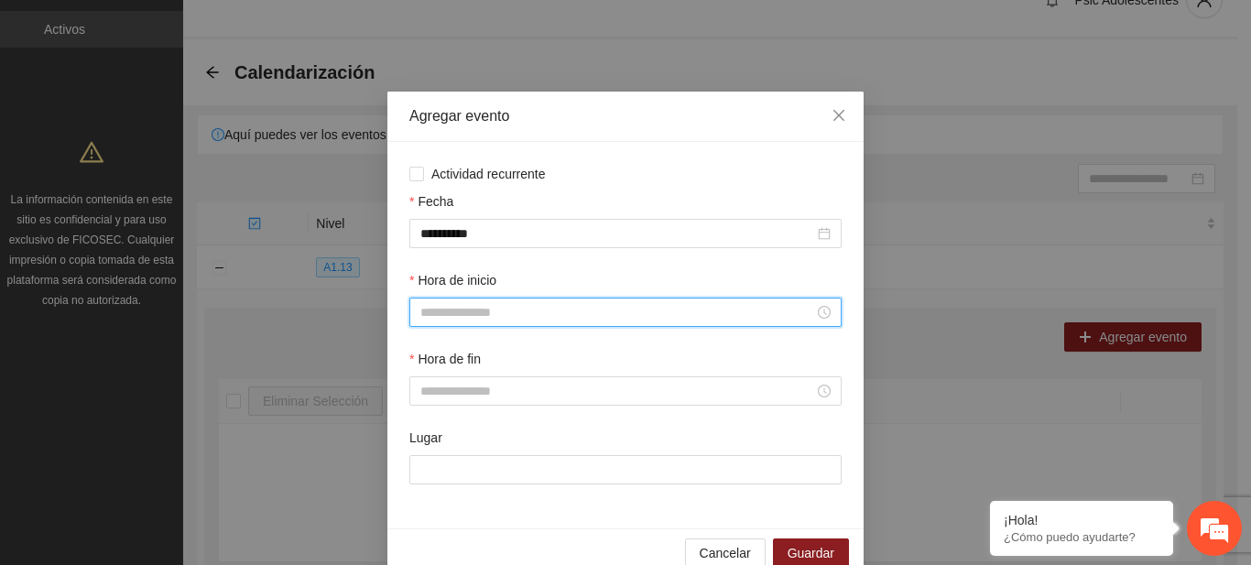
click at [466, 317] on input "Hora de inicio" at bounding box center [617, 312] width 394 height 20
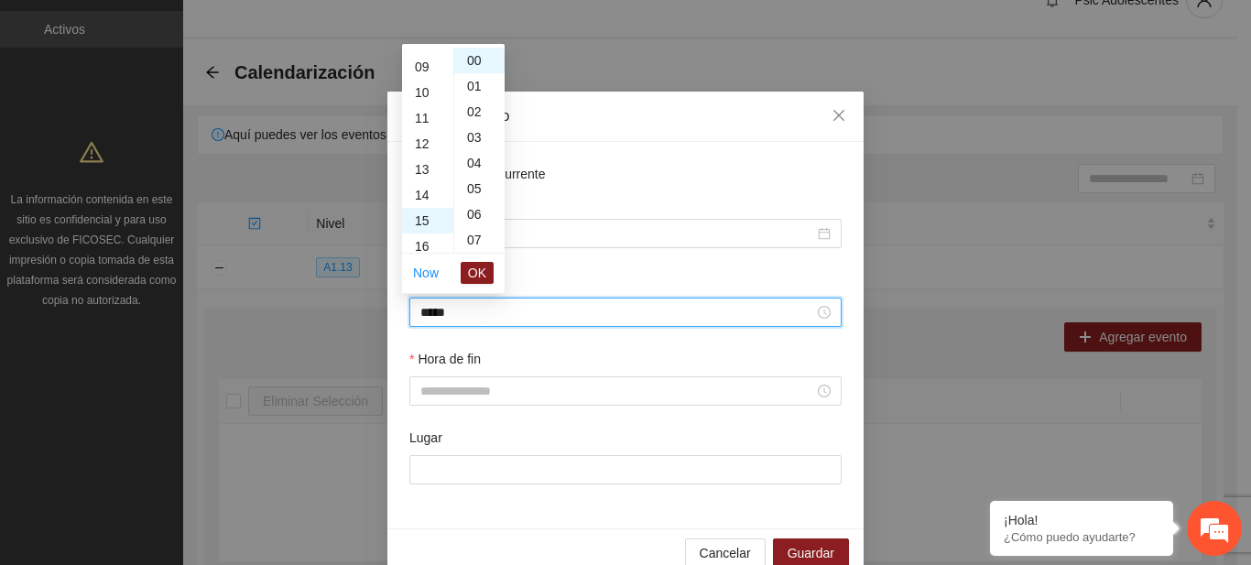
scroll to position [385, 0]
click at [482, 268] on span "OK" at bounding box center [477, 273] width 18 height 20
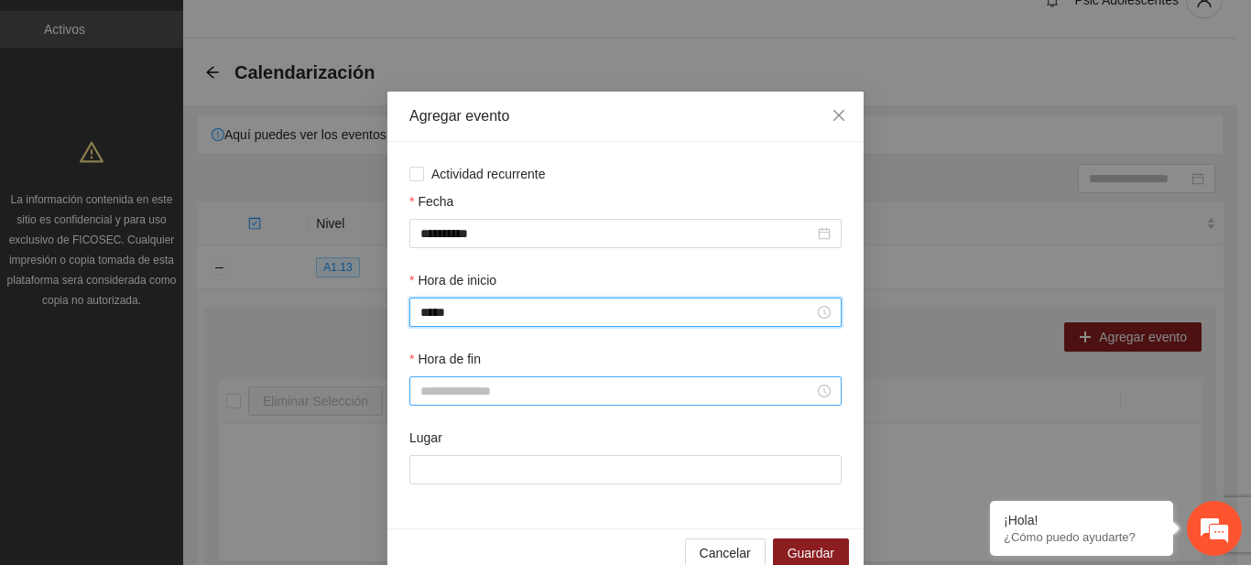
type input "*****"
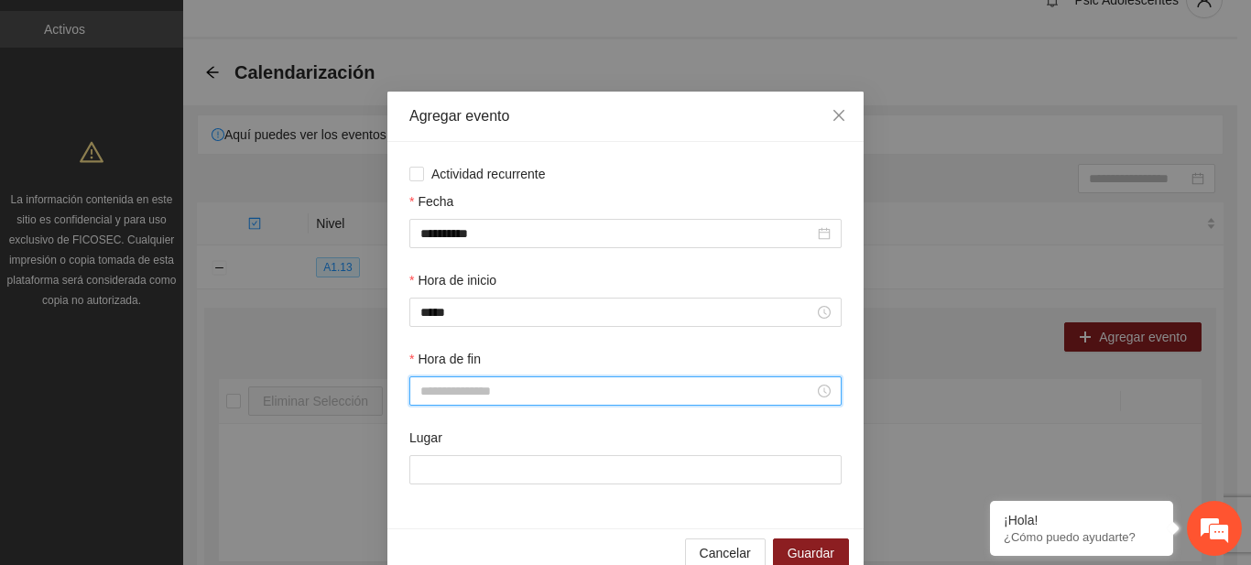
click at [430, 382] on input "Hora de fin" at bounding box center [617, 391] width 394 height 20
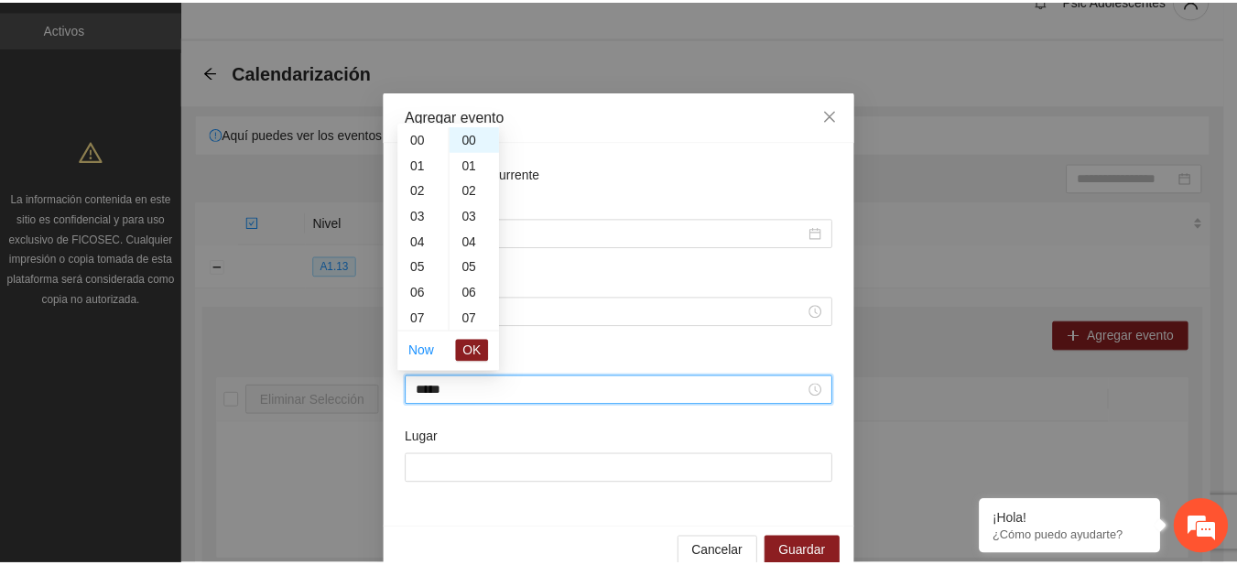
scroll to position [410, 0]
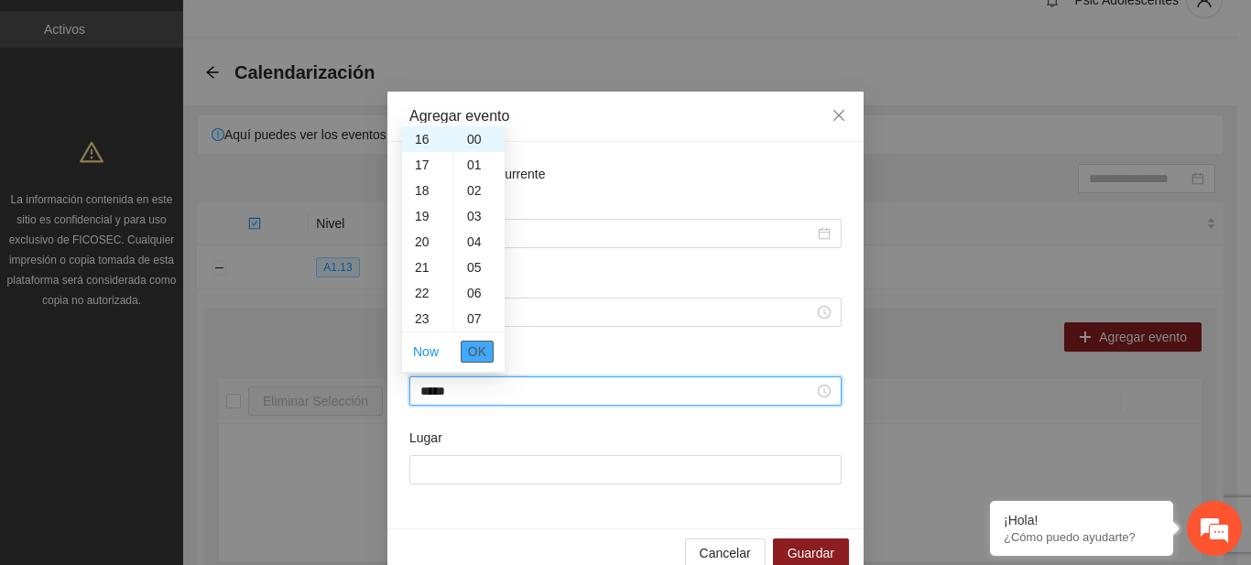
click at [467, 356] on button "OK" at bounding box center [477, 352] width 33 height 22
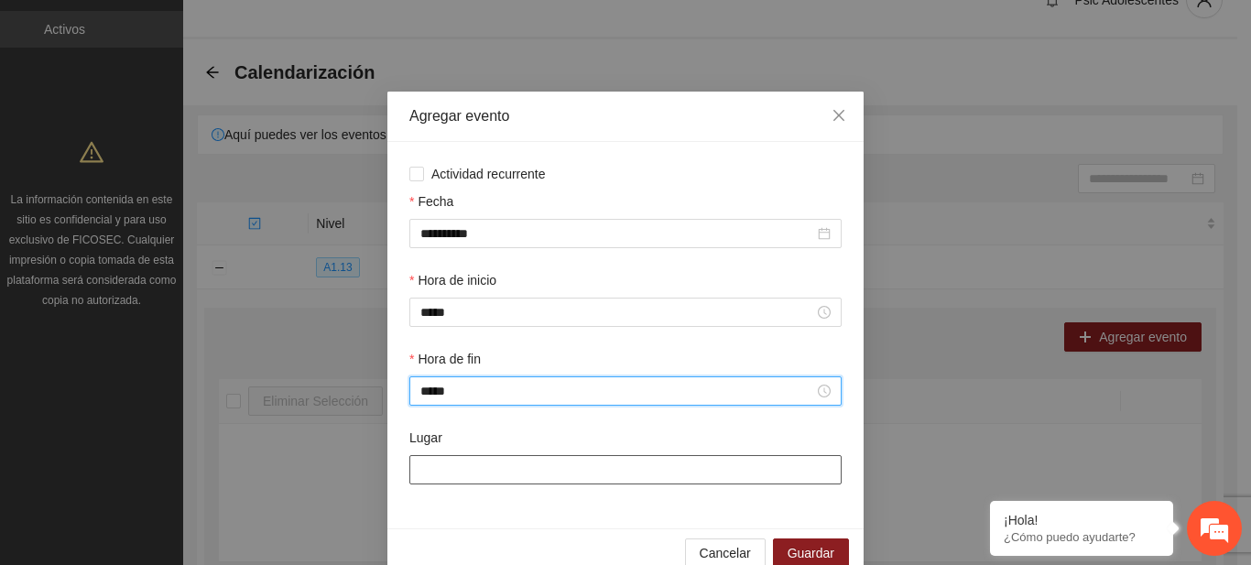
type input "*****"
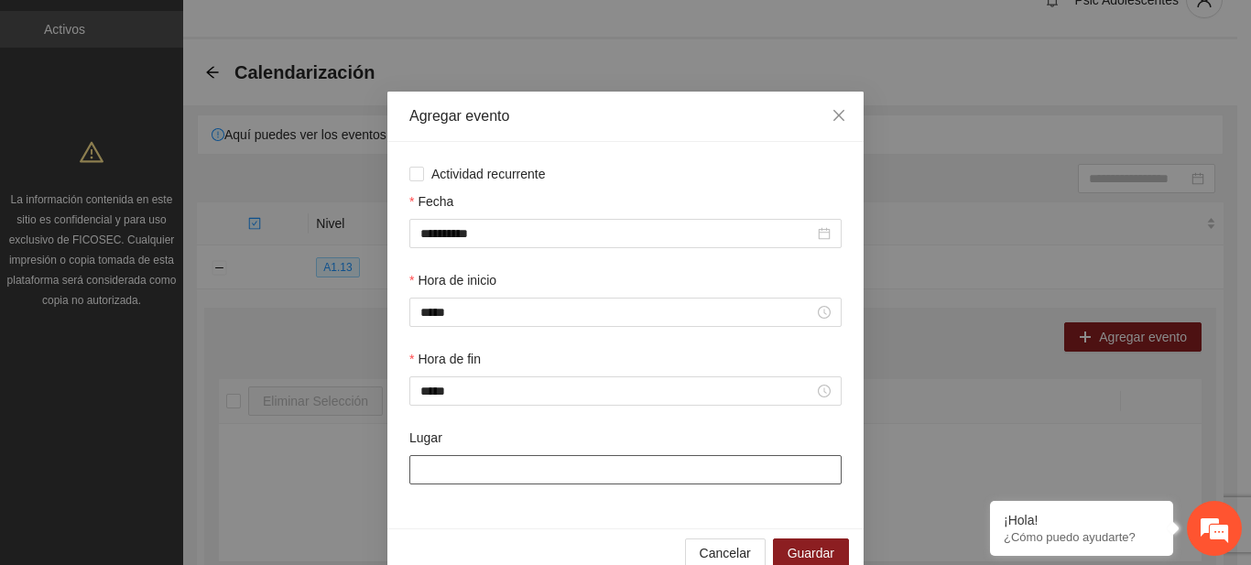
click at [421, 479] on input "Lugar" at bounding box center [625, 469] width 432 height 29
type input "**********"
click at [795, 559] on span "Guardar" at bounding box center [810, 553] width 47 height 20
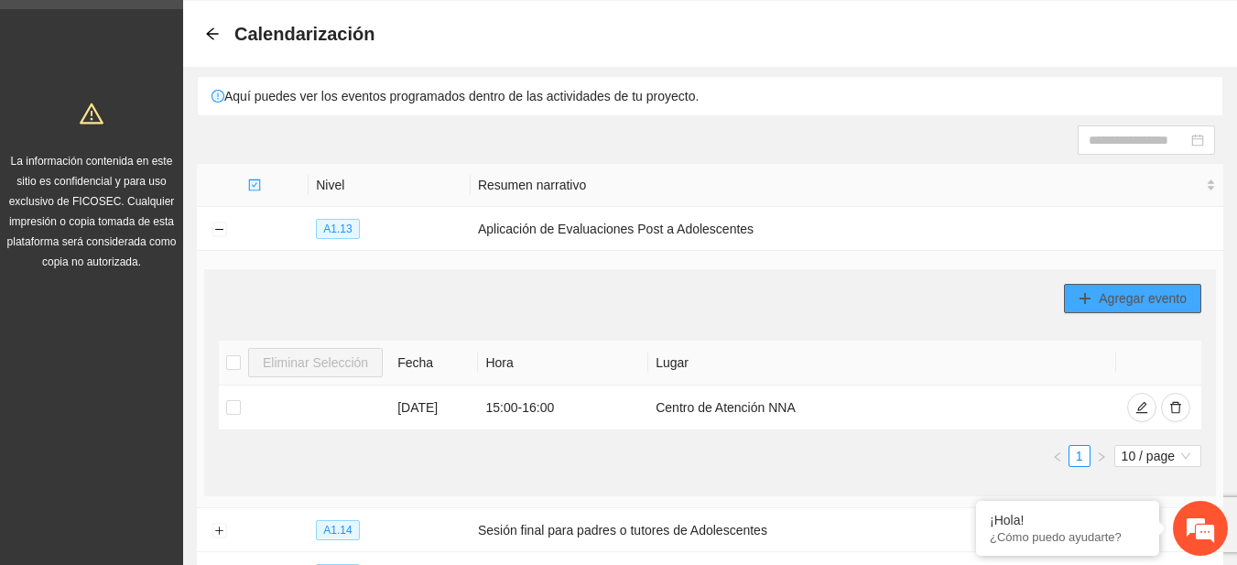
scroll to position [0, 0]
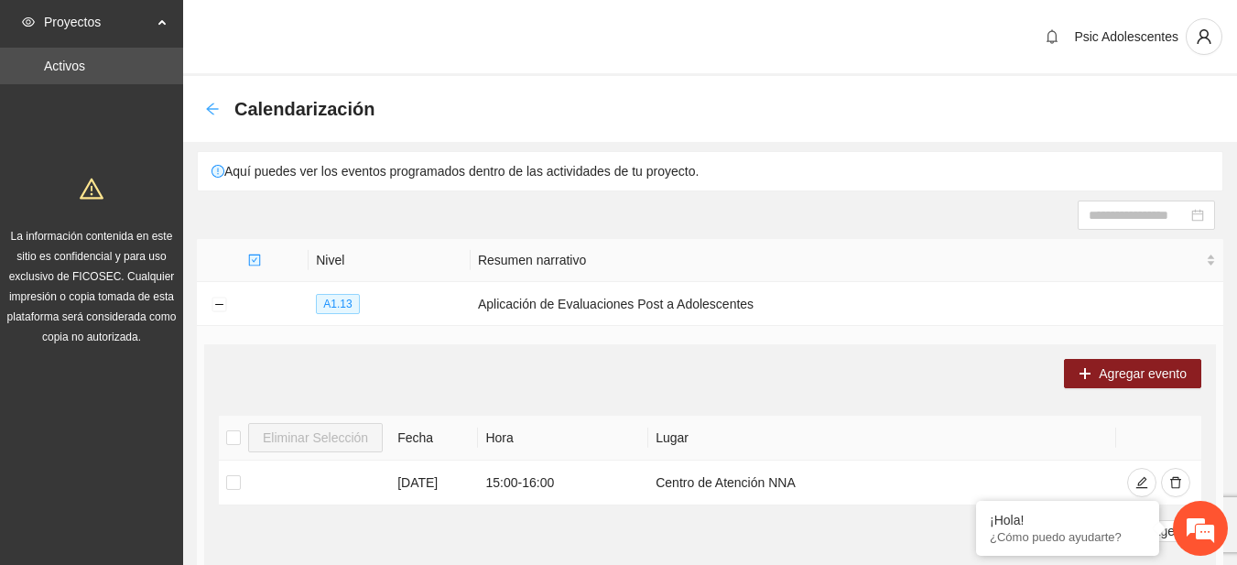
click at [215, 105] on icon "arrow-left" at bounding box center [212, 109] width 15 height 15
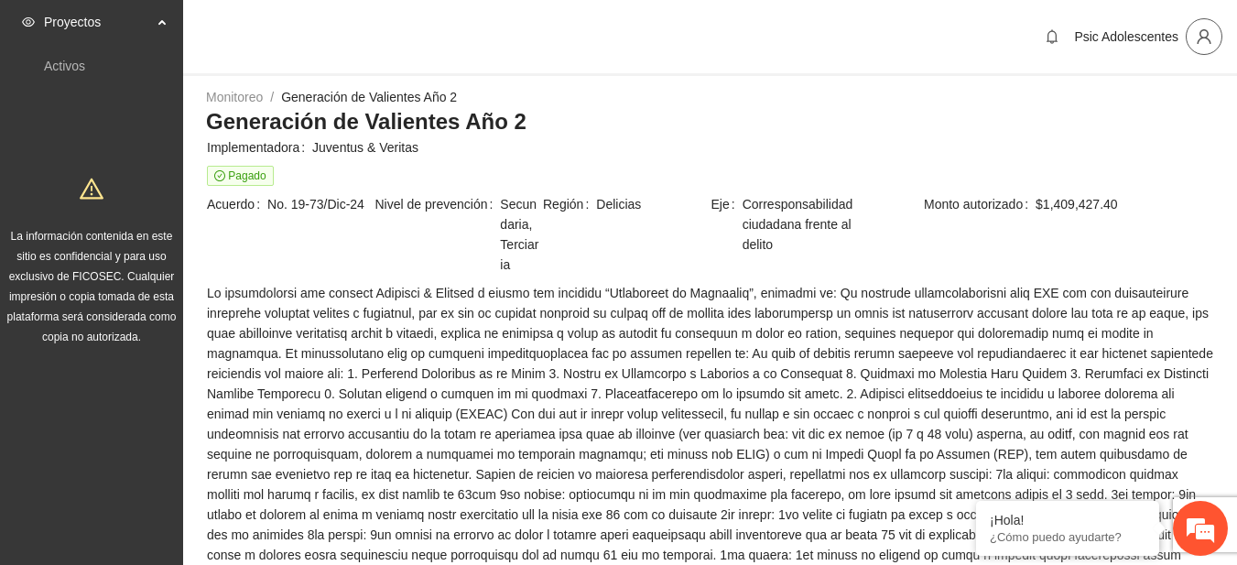
click at [1216, 37] on span "user" at bounding box center [1204, 36] width 35 height 16
click at [1113, 95] on li "Cerrar sesión" at bounding box center [1156, 106] width 137 height 29
